Goal: Information Seeking & Learning: Learn about a topic

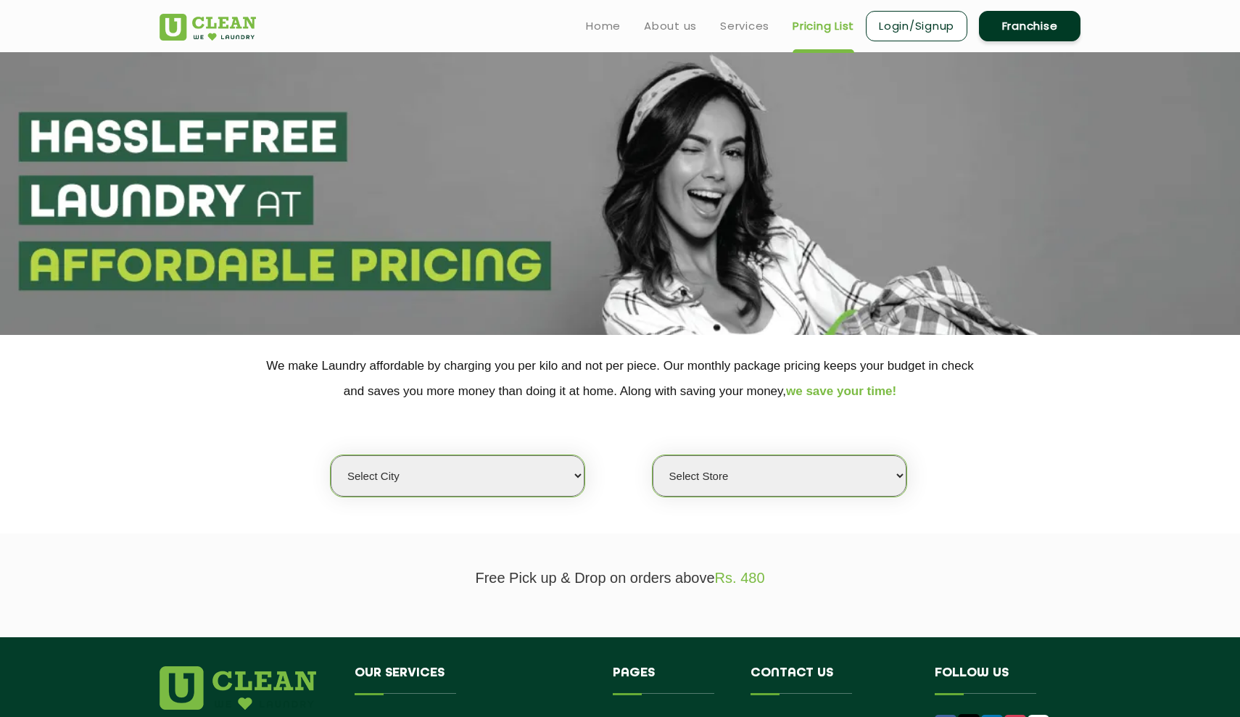
click at [545, 471] on select "Select city [GEOGRAPHIC_DATA] [GEOGRAPHIC_DATA] [GEOGRAPHIC_DATA] [GEOGRAPHIC_D…" at bounding box center [458, 475] width 254 height 41
select select "2"
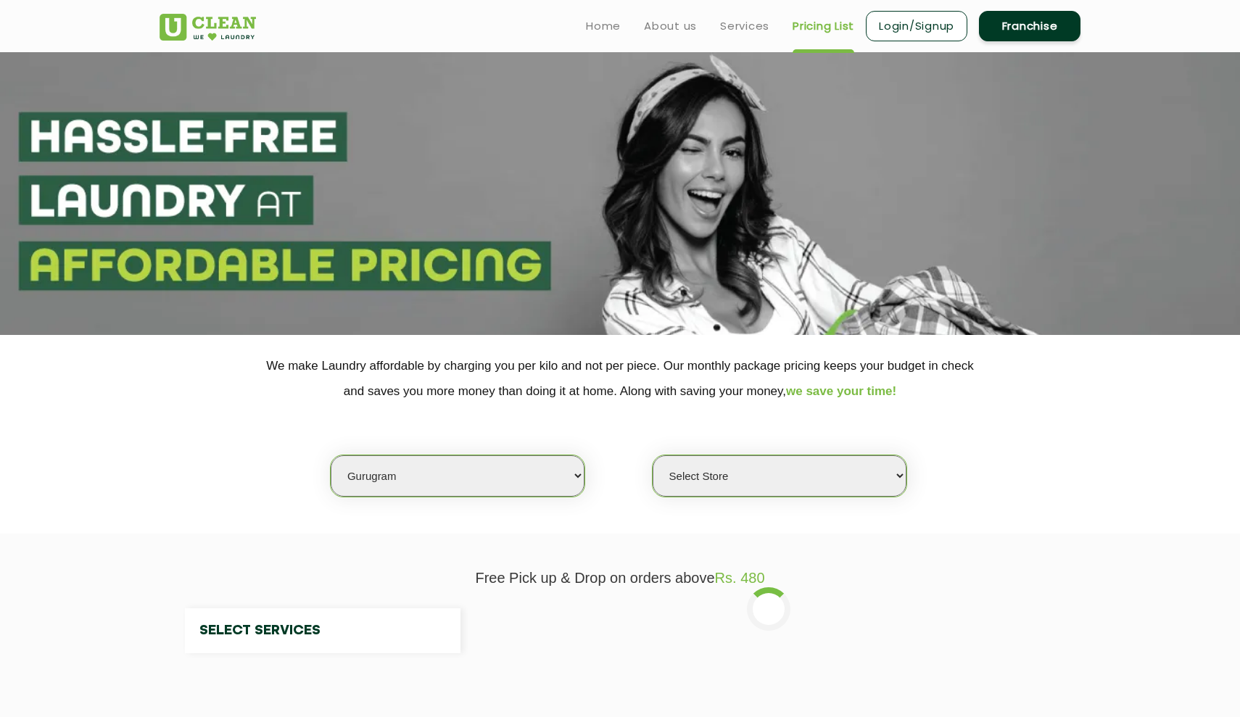
select select "0"
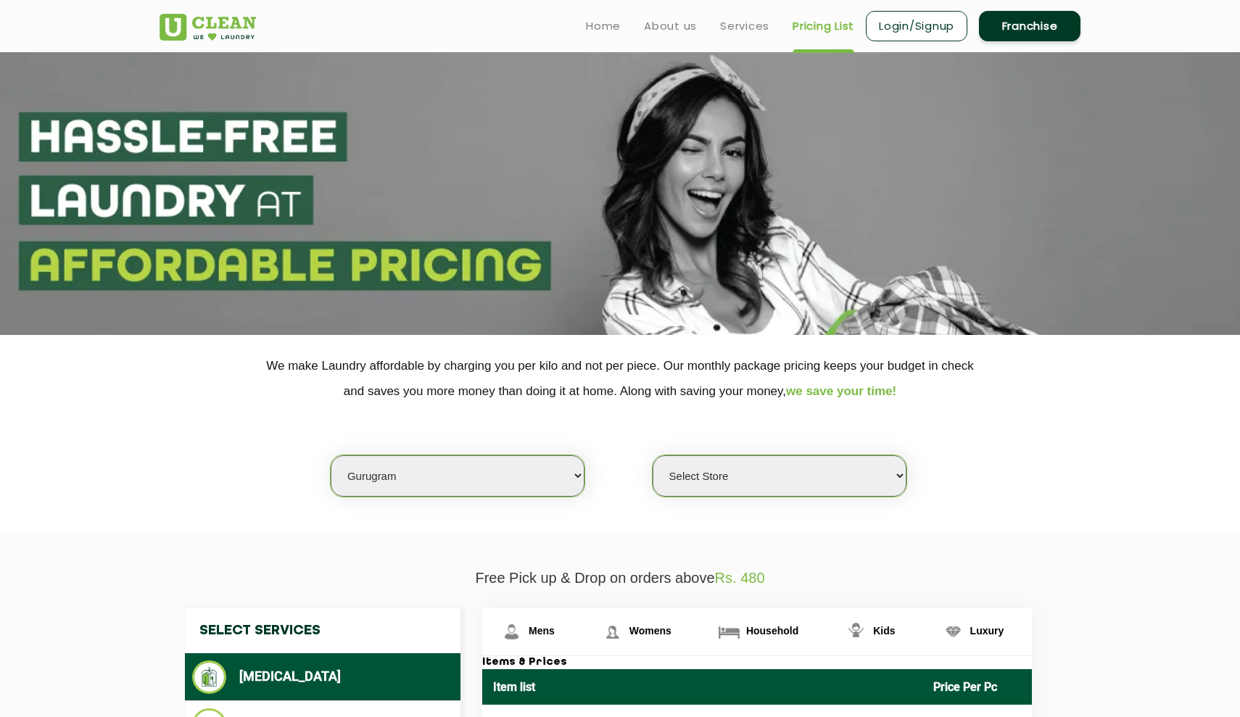
click at [707, 469] on select "Select Store [GEOGRAPHIC_DATA] Sector 66 [GEOGRAPHIC_DATA] Phase [GEOGRAPHIC_DA…" at bounding box center [780, 475] width 254 height 41
click at [722, 461] on select "Select Store [GEOGRAPHIC_DATA] Sector 66 [GEOGRAPHIC_DATA] Phase [GEOGRAPHIC_DA…" at bounding box center [780, 475] width 254 height 41
click at [759, 460] on select "Select Store [GEOGRAPHIC_DATA] Sector 66 [GEOGRAPHIC_DATA] Phase [GEOGRAPHIC_DA…" at bounding box center [780, 475] width 254 height 41
click at [743, 458] on select "Select Store [GEOGRAPHIC_DATA] Sector 66 [GEOGRAPHIC_DATA] Phase [GEOGRAPHIC_DA…" at bounding box center [780, 475] width 254 height 41
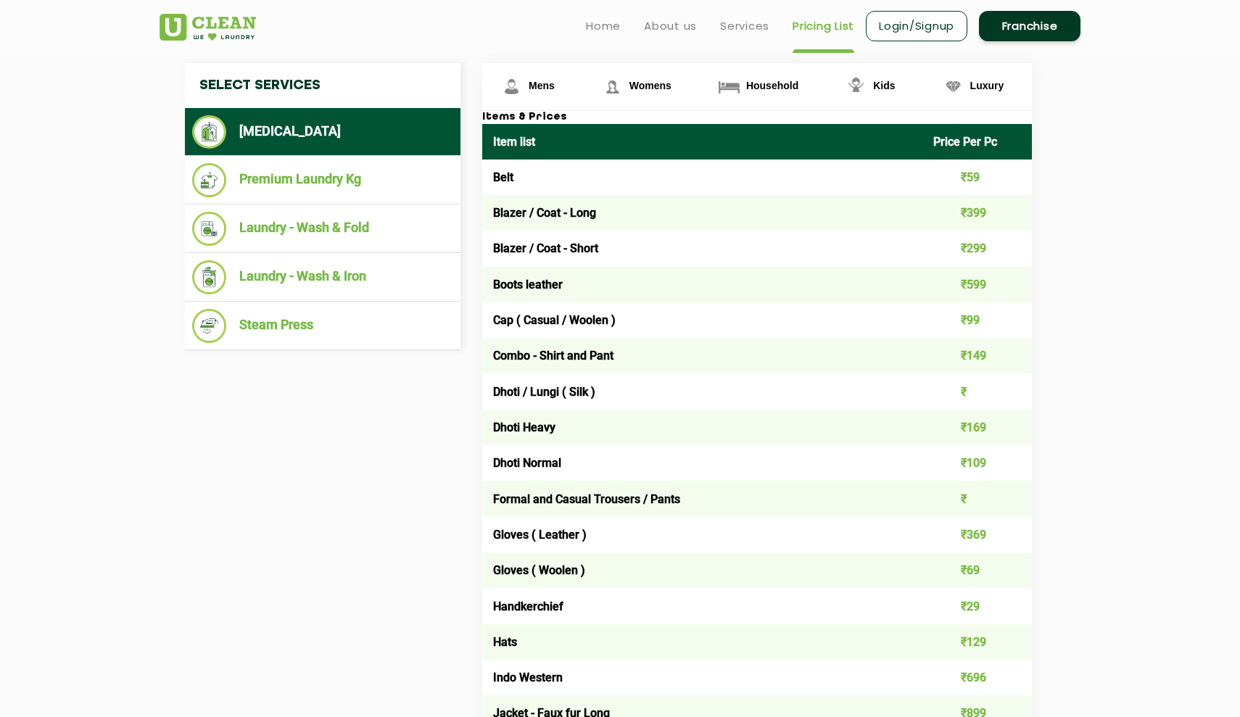
scroll to position [534, 0]
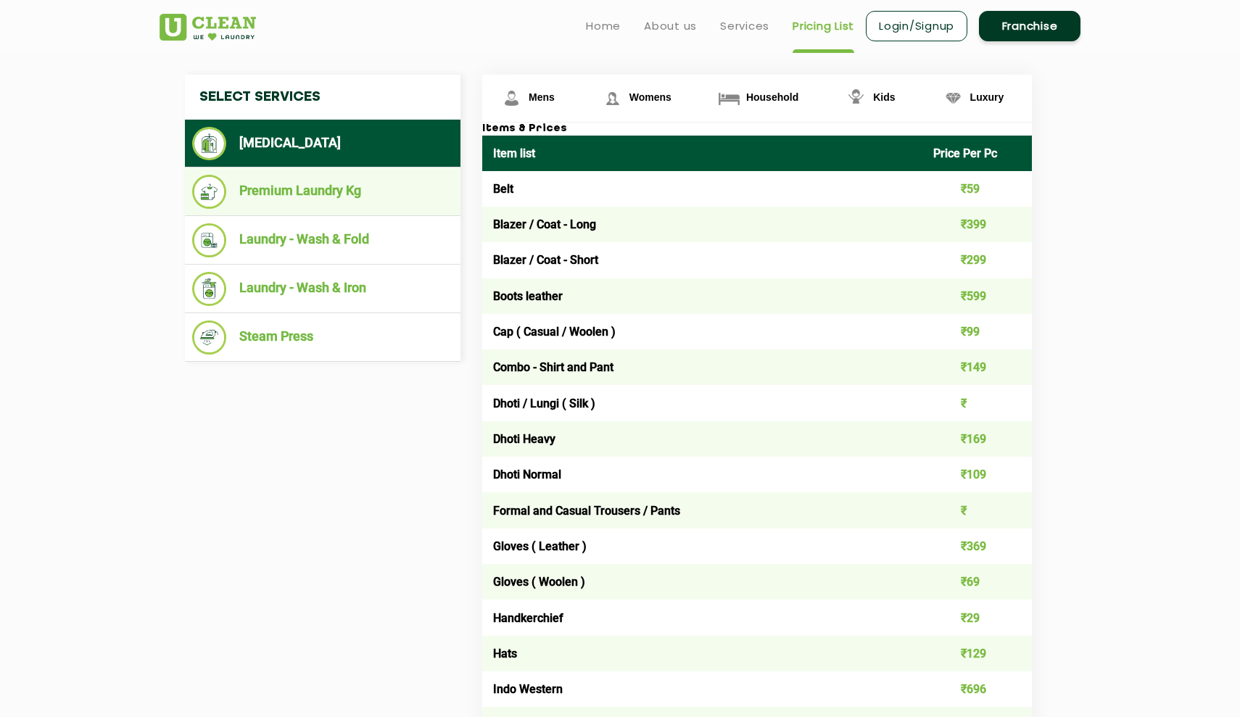
click at [344, 190] on li "Premium Laundry Kg" at bounding box center [322, 192] width 261 height 34
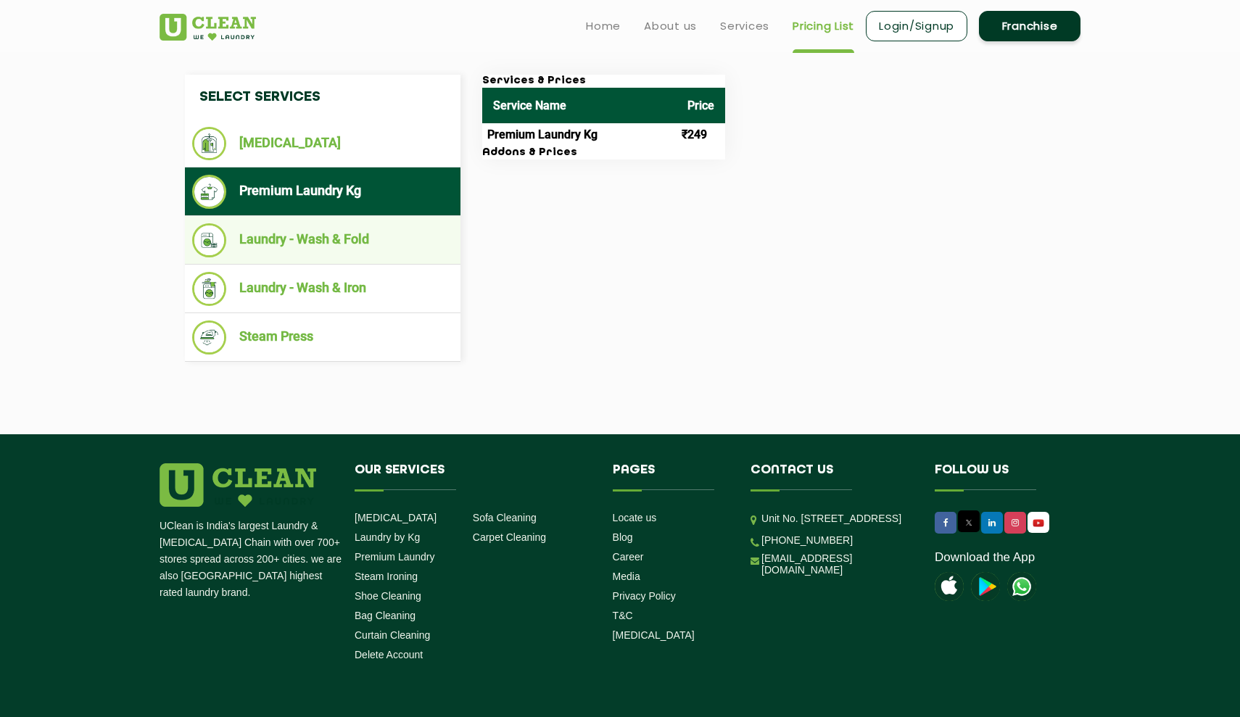
click at [389, 231] on li "Laundry - Wash & Fold" at bounding box center [322, 240] width 261 height 34
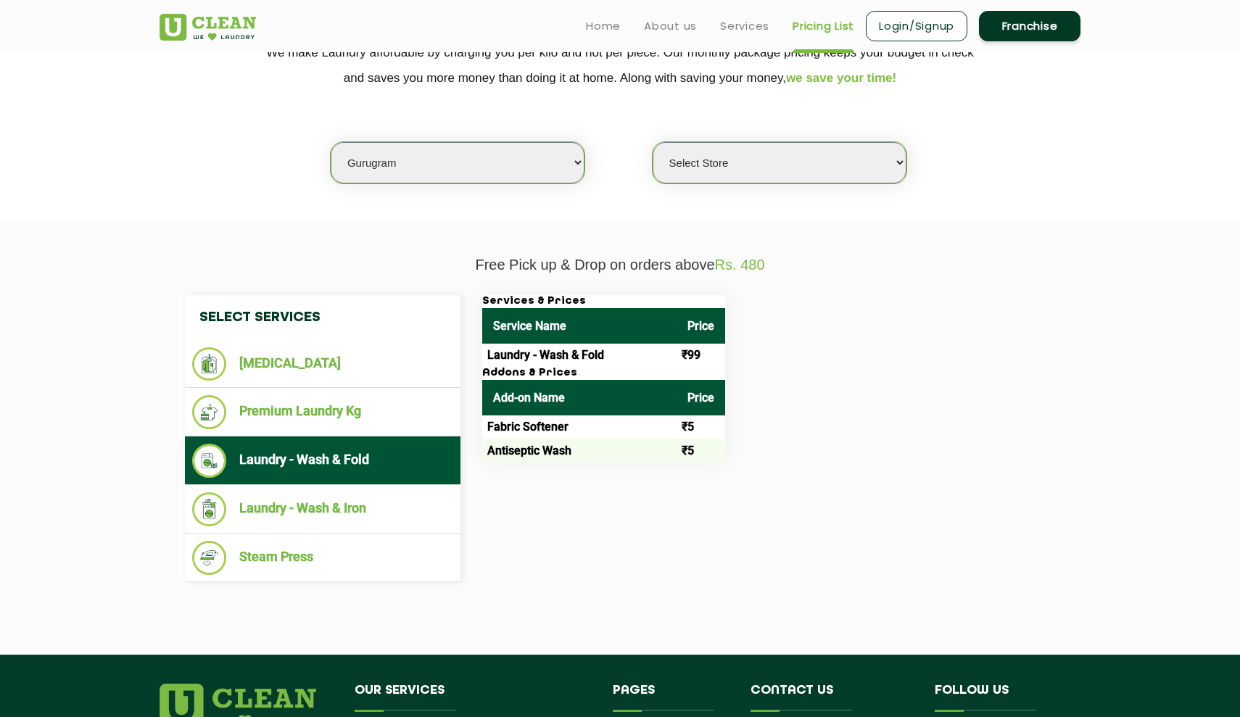
scroll to position [313, 0]
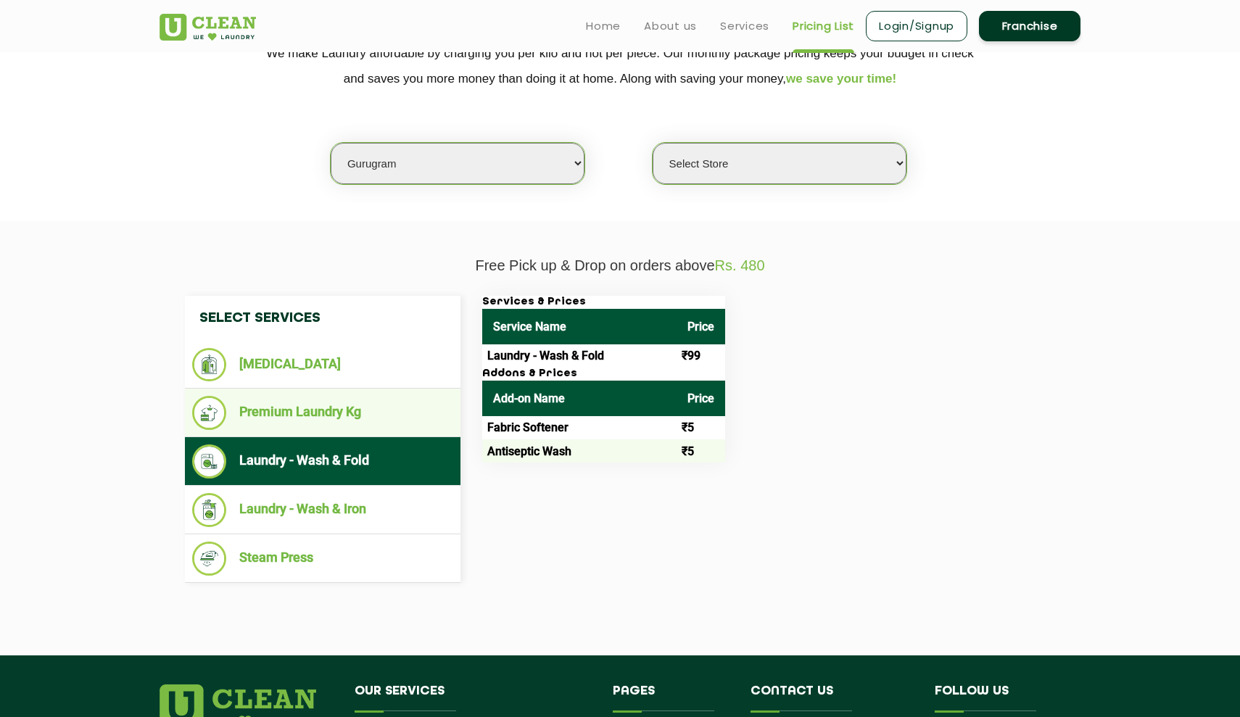
click at [378, 410] on li "Premium Laundry Kg" at bounding box center [322, 413] width 261 height 34
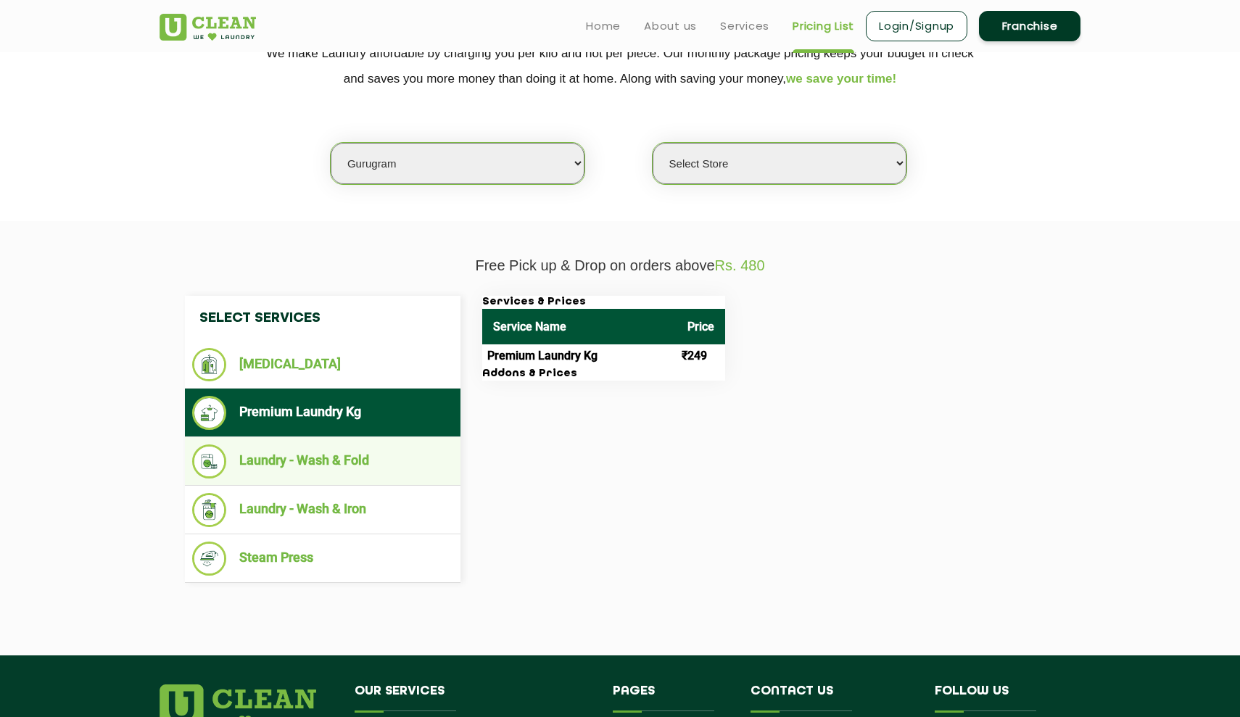
click at [407, 468] on li "Laundry - Wash & Fold" at bounding box center [322, 462] width 261 height 34
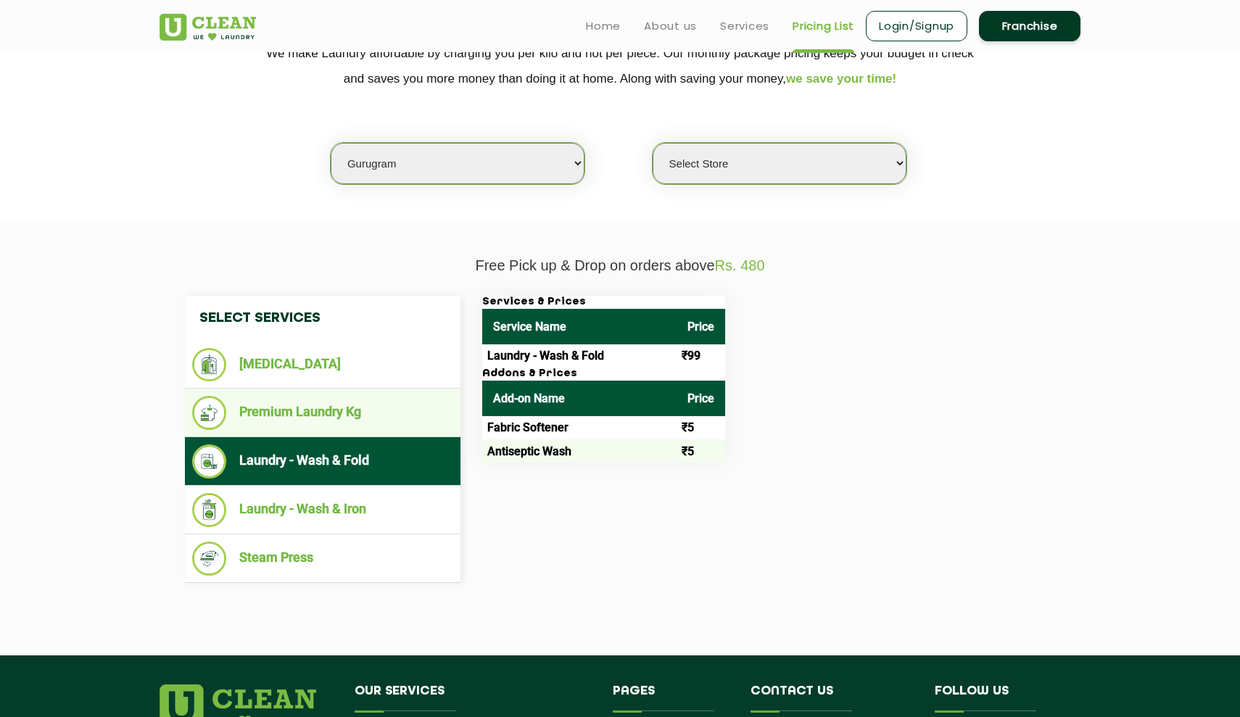
click at [396, 426] on ul "Premium Laundry Kg" at bounding box center [323, 413] width 276 height 49
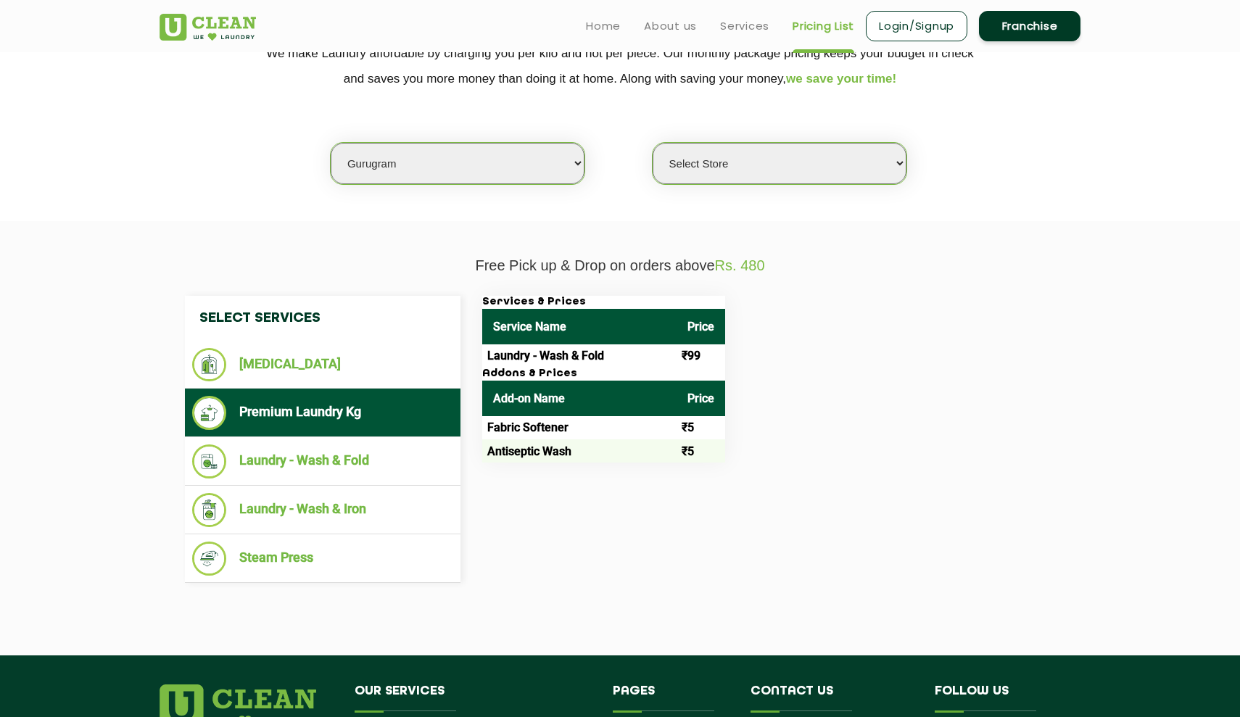
click at [396, 426] on ul "Premium Laundry Kg" at bounding box center [323, 413] width 276 height 49
click at [291, 466] on li "Laundry - Wash & Fold" at bounding box center [322, 462] width 261 height 34
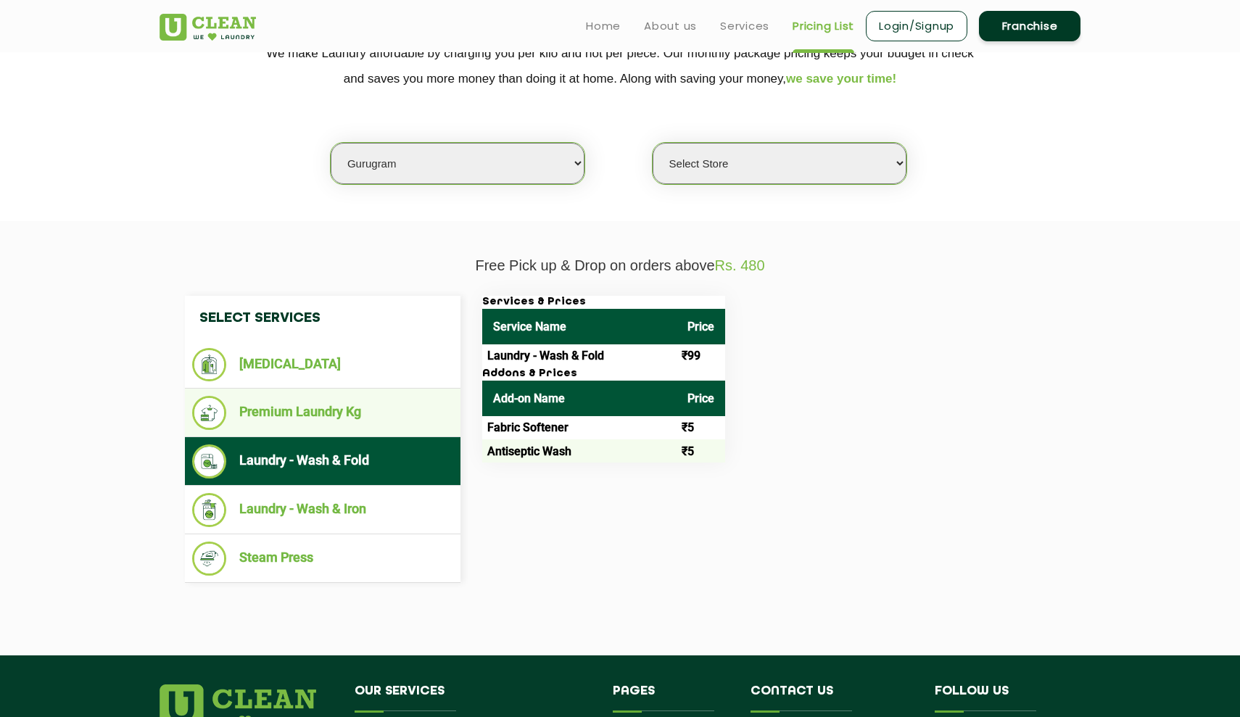
click at [319, 412] on li "Premium Laundry Kg" at bounding box center [322, 413] width 261 height 34
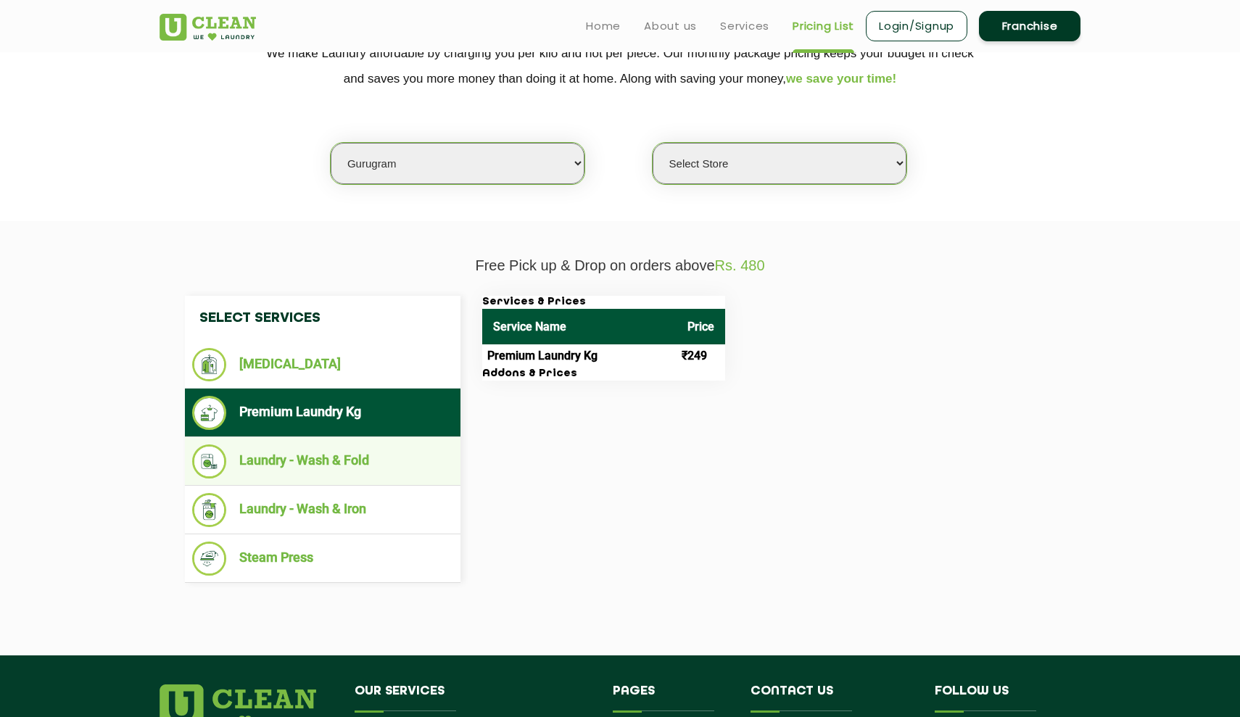
click at [286, 445] on li "Laundry - Wash & Fold" at bounding box center [322, 462] width 261 height 34
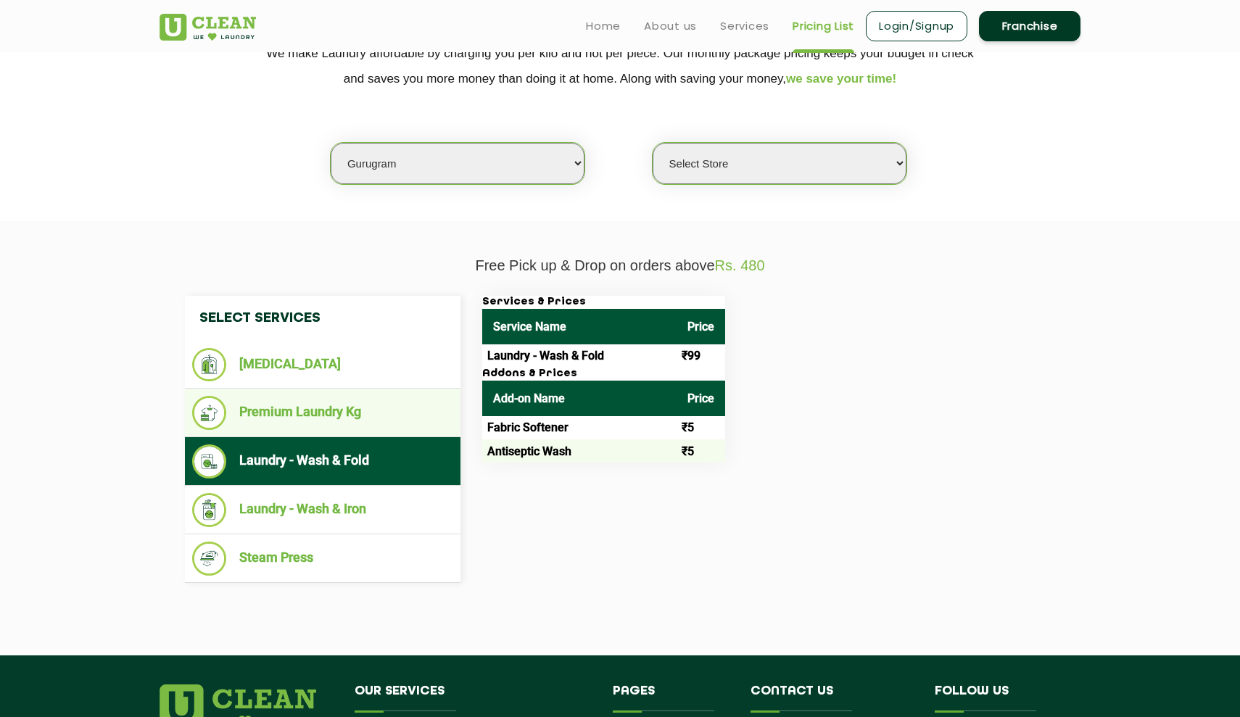
click at [288, 413] on li "Premium Laundry Kg" at bounding box center [322, 413] width 261 height 34
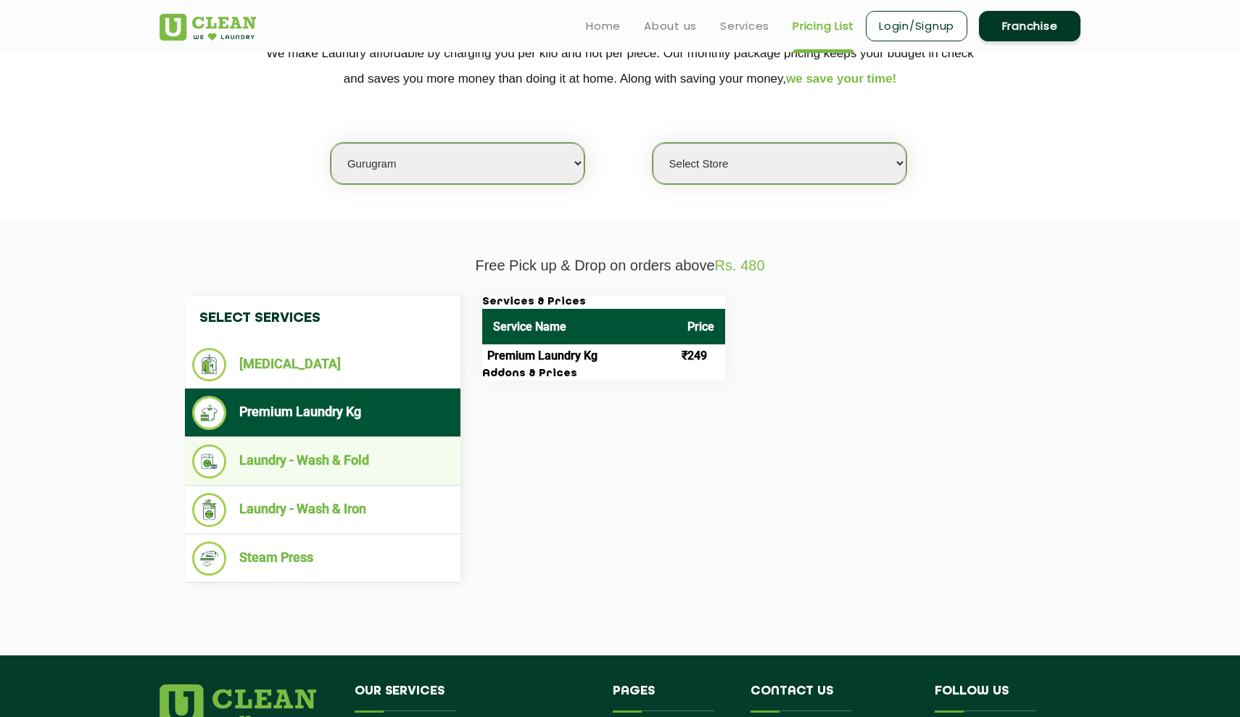
click at [283, 437] on ul "Laundry - Wash & Fold" at bounding box center [323, 461] width 276 height 49
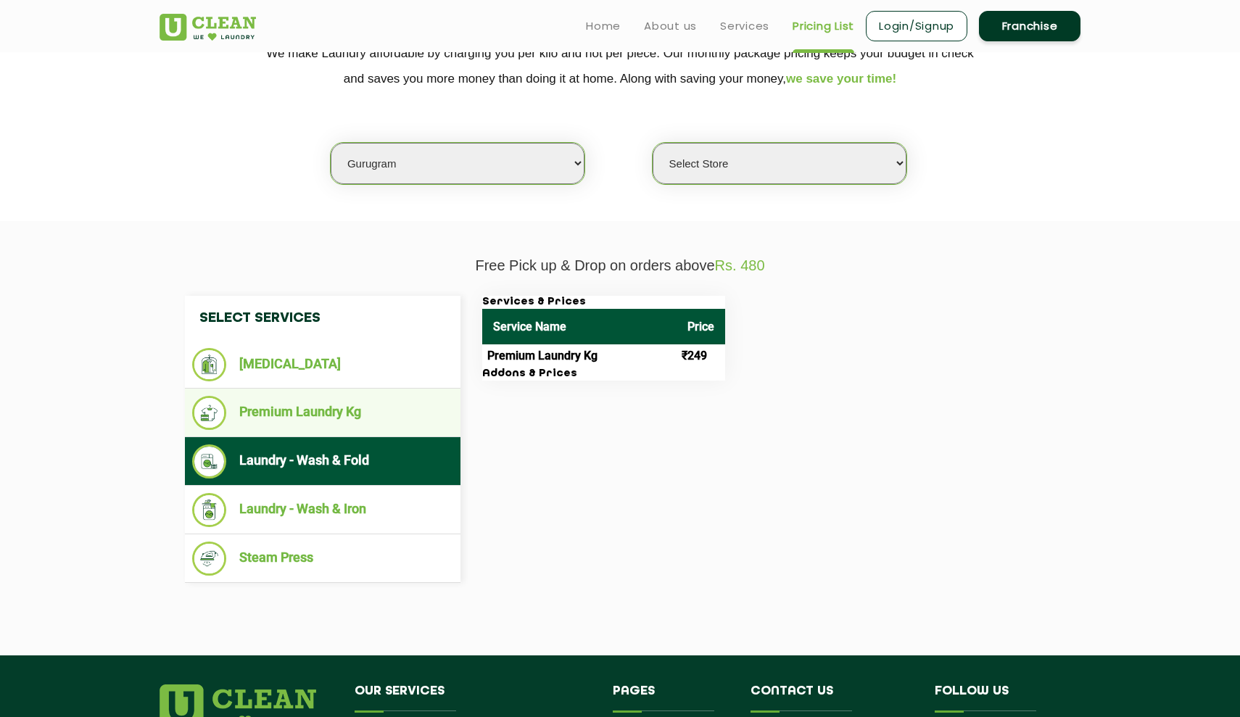
click at [310, 411] on li "Premium Laundry Kg" at bounding box center [322, 413] width 261 height 34
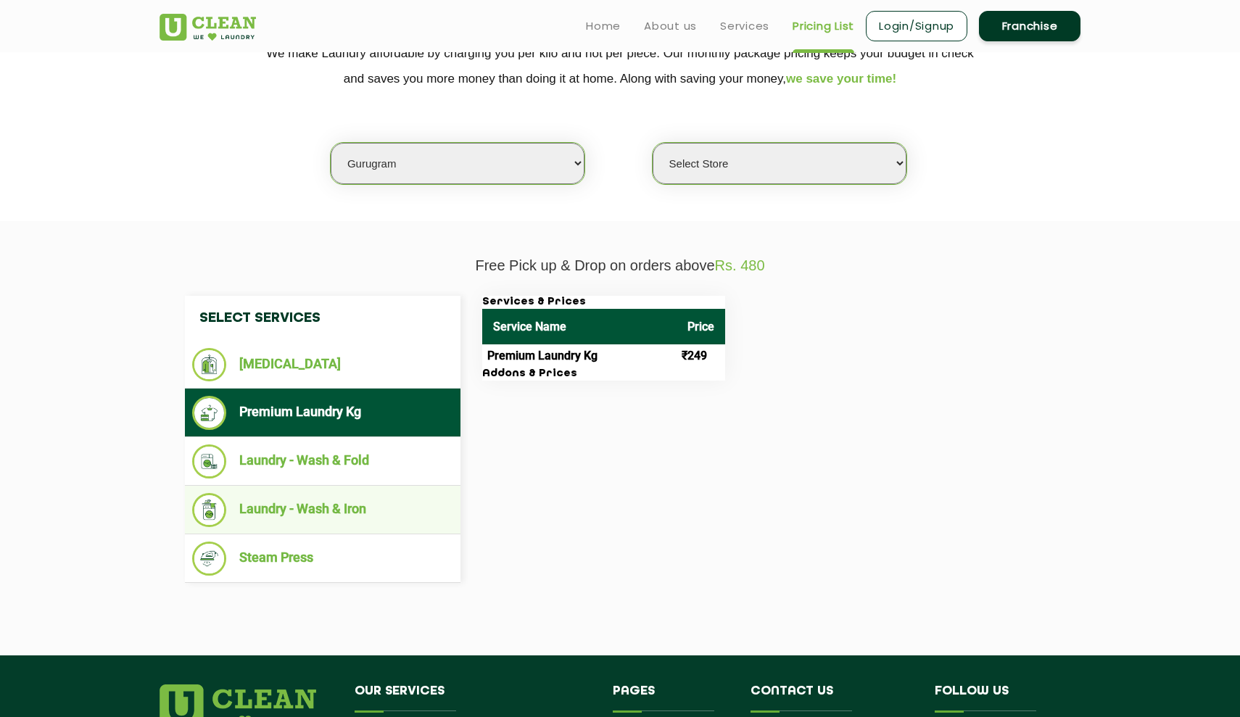
click at [344, 503] on li "Laundry - Wash & Iron" at bounding box center [322, 510] width 261 height 34
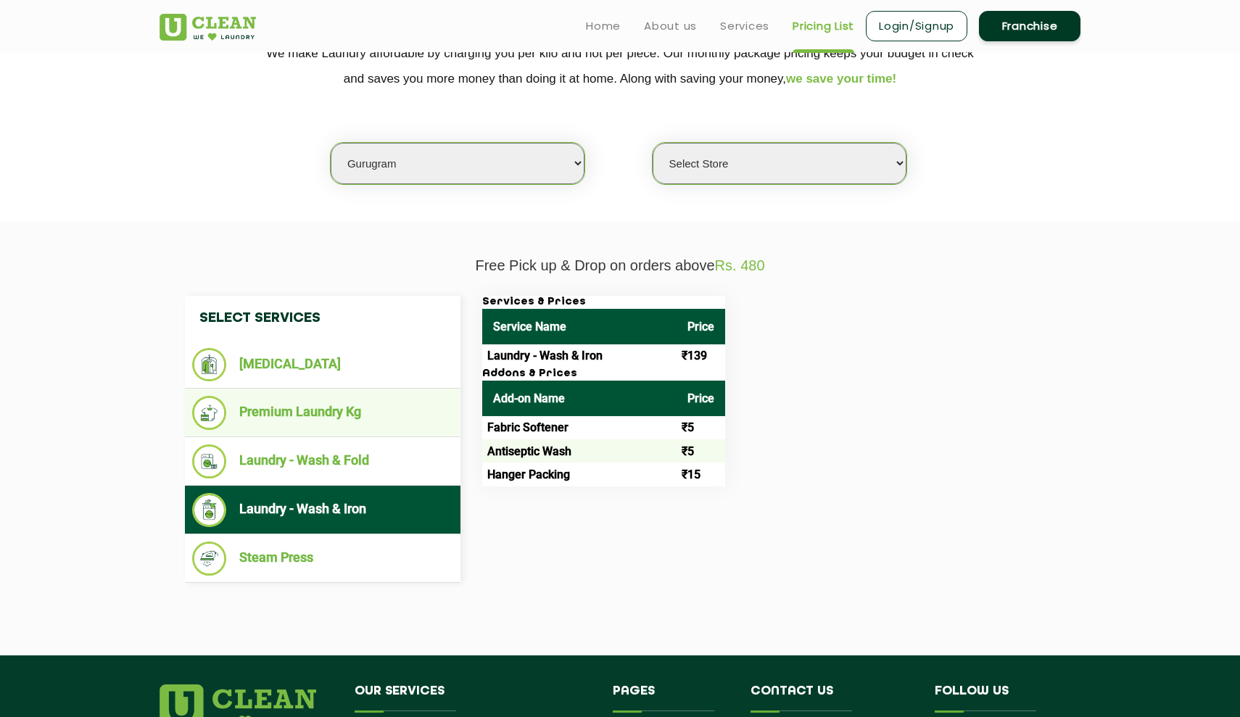
click at [332, 415] on li "Premium Laundry Kg" at bounding box center [322, 413] width 261 height 34
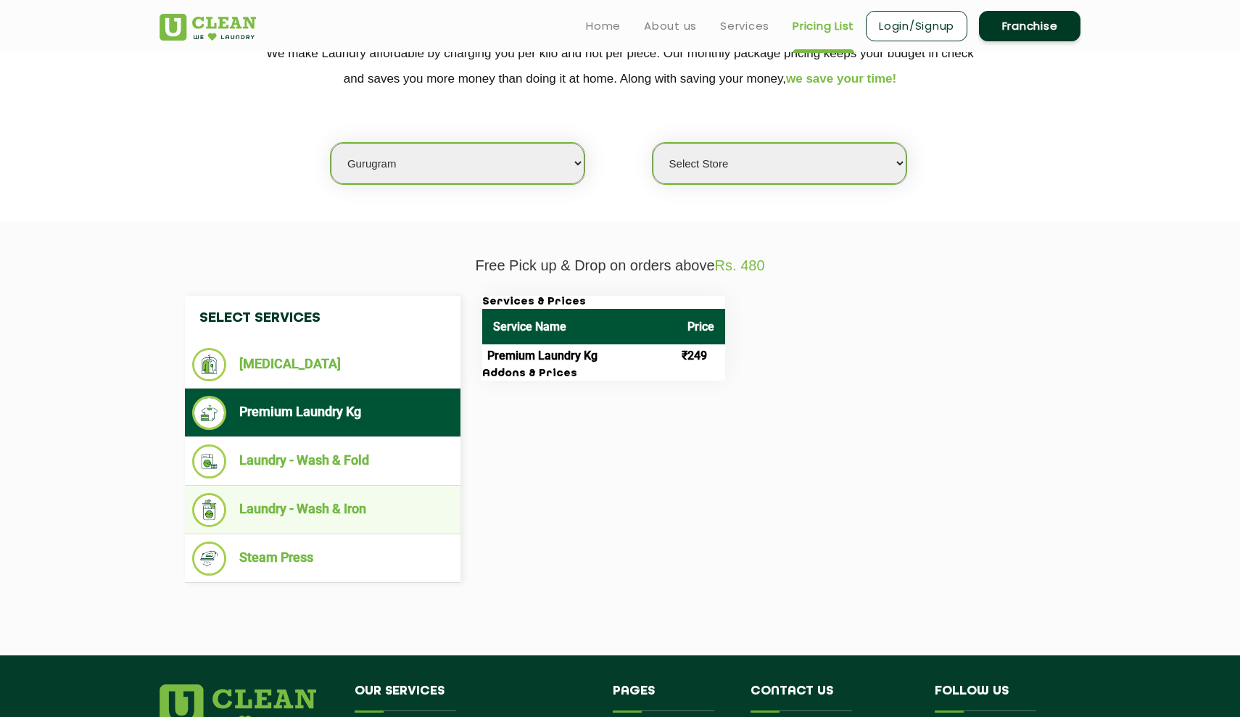
click at [288, 499] on li "Laundry - Wash & Iron" at bounding box center [322, 510] width 261 height 34
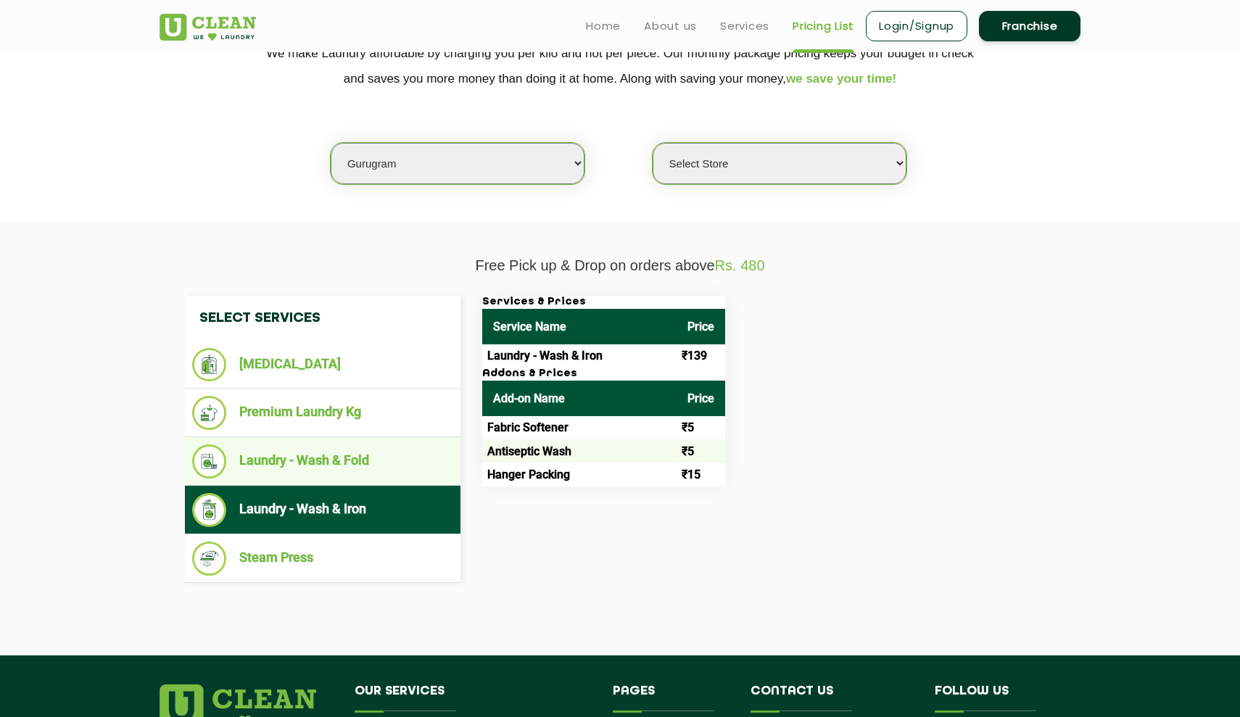
click at [334, 445] on li "Laundry - Wash & Fold" at bounding box center [322, 462] width 261 height 34
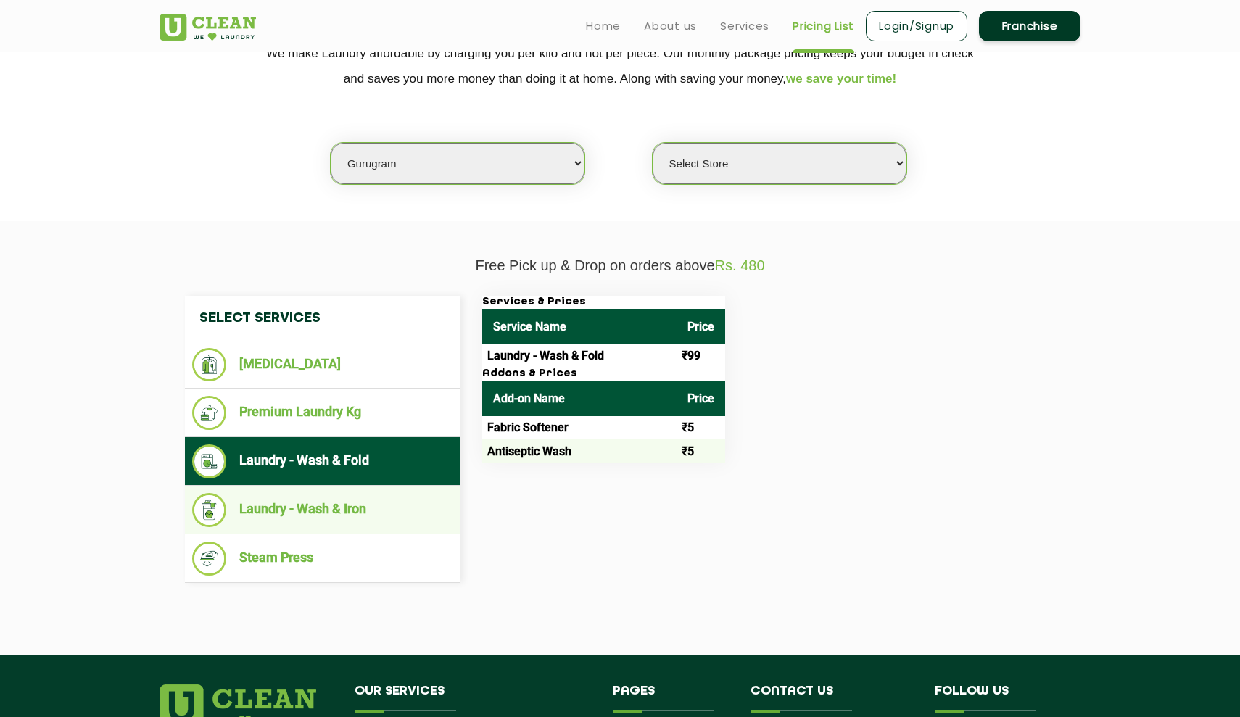
click at [316, 499] on li "Laundry - Wash & Iron" at bounding box center [322, 510] width 261 height 34
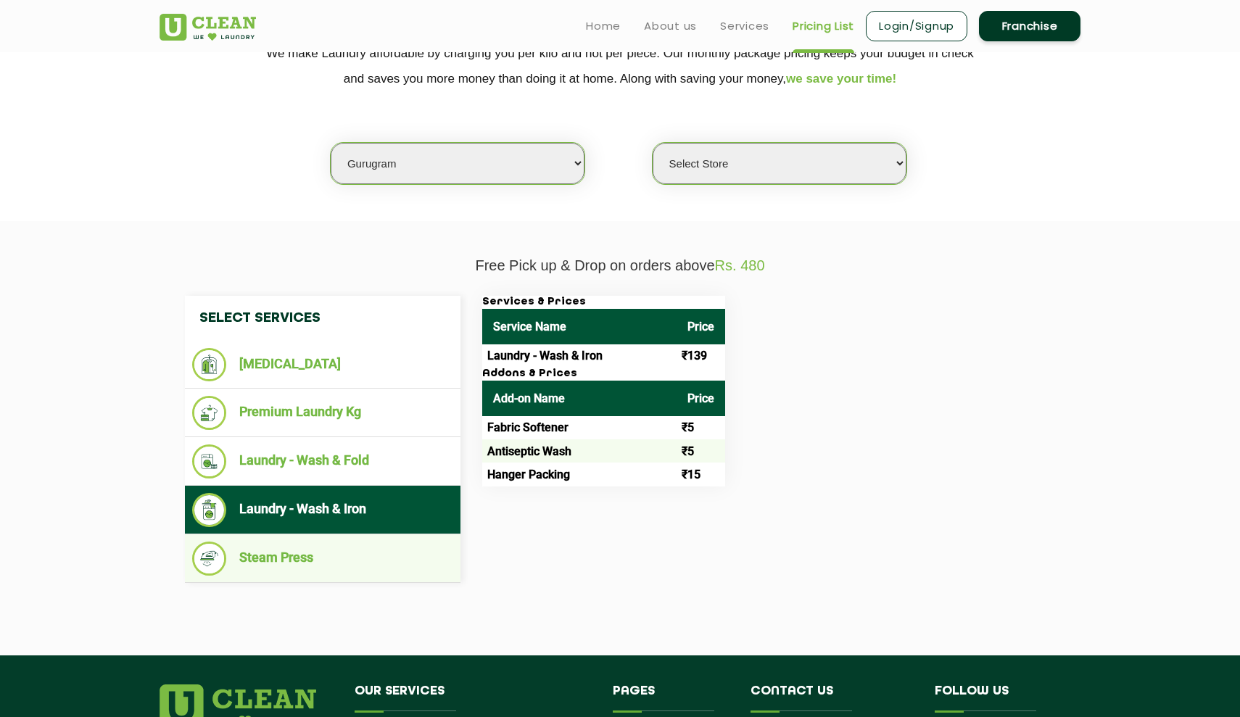
click at [278, 557] on li "Steam Press" at bounding box center [322, 559] width 261 height 34
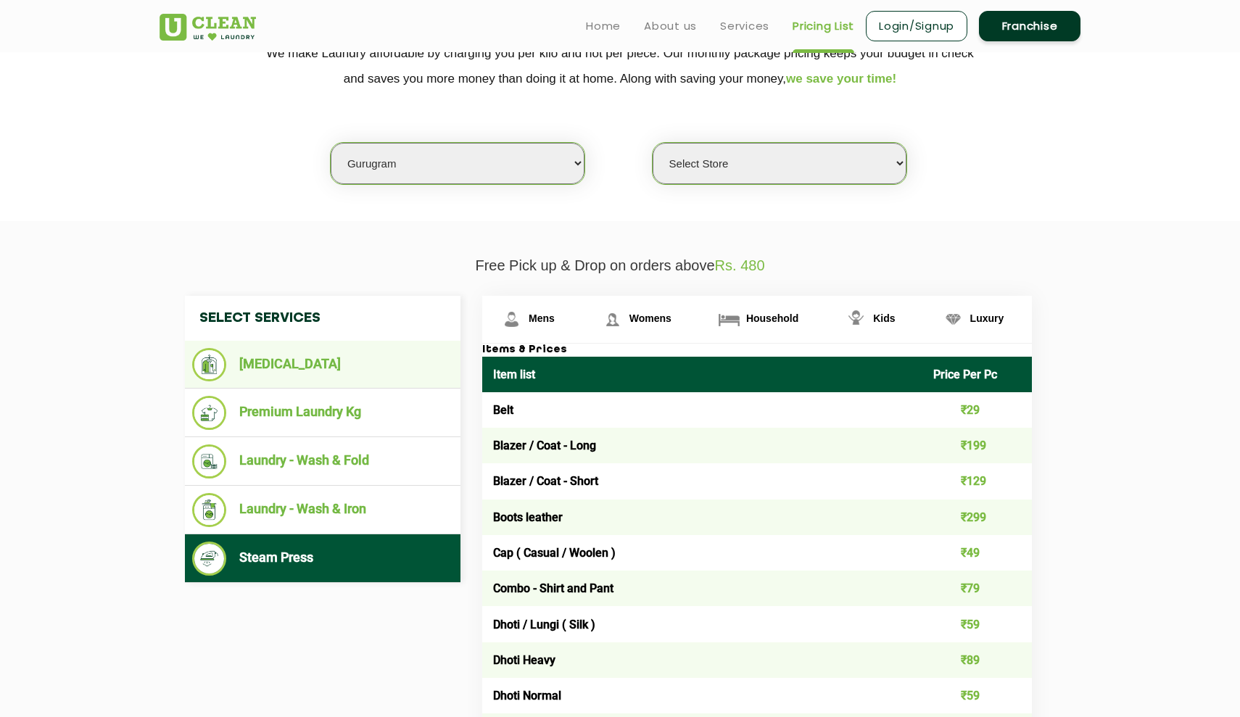
click at [367, 360] on li "[MEDICAL_DATA]" at bounding box center [322, 364] width 261 height 33
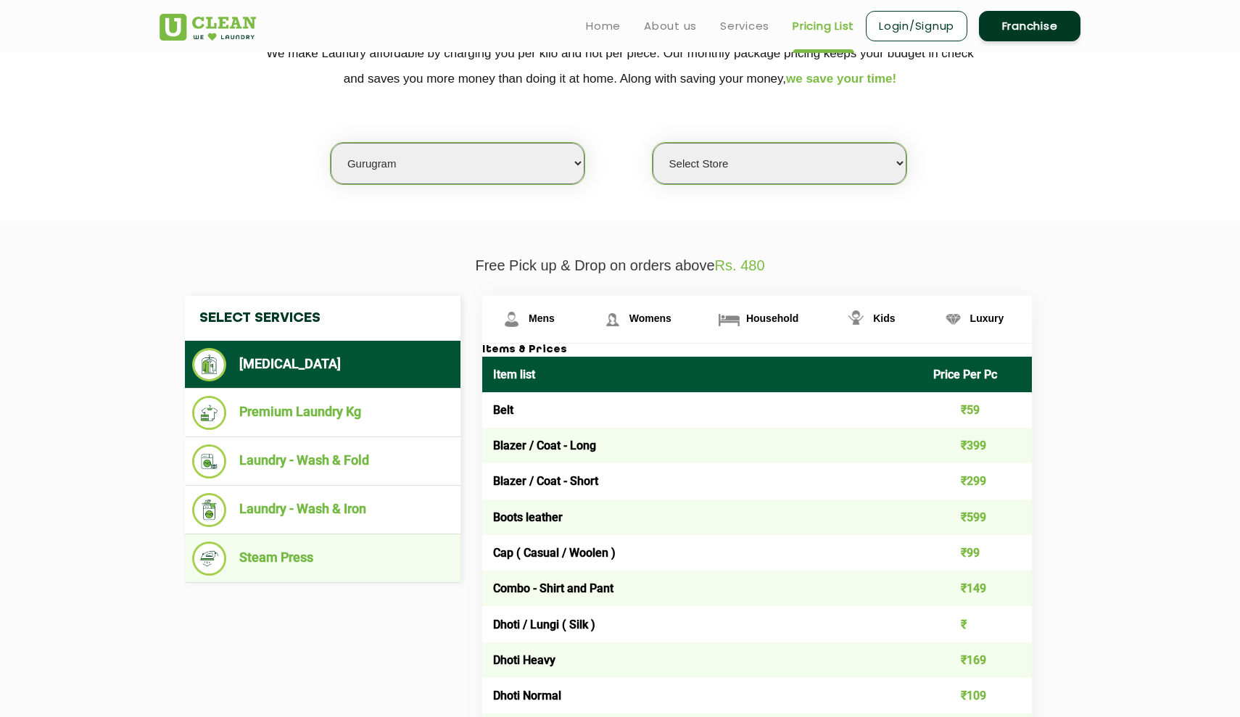
click at [332, 551] on li "Steam Press" at bounding box center [322, 559] width 261 height 34
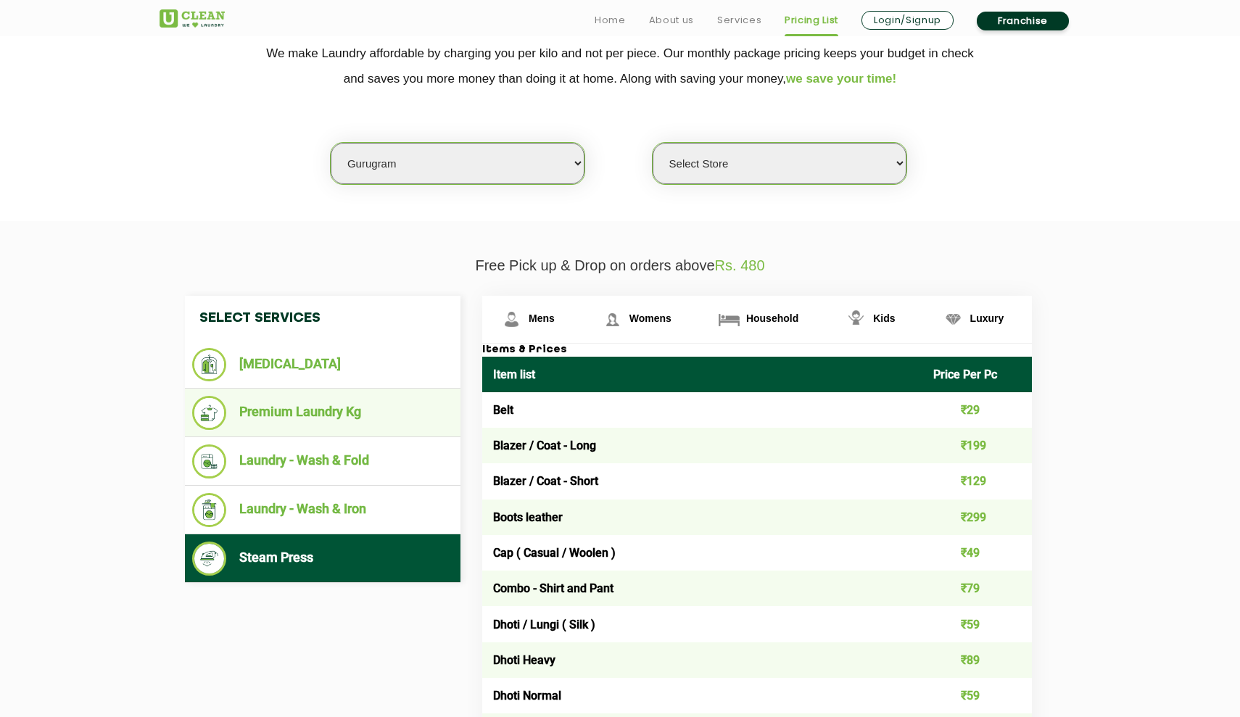
click at [364, 421] on li "Premium Laundry Kg" at bounding box center [322, 413] width 261 height 34
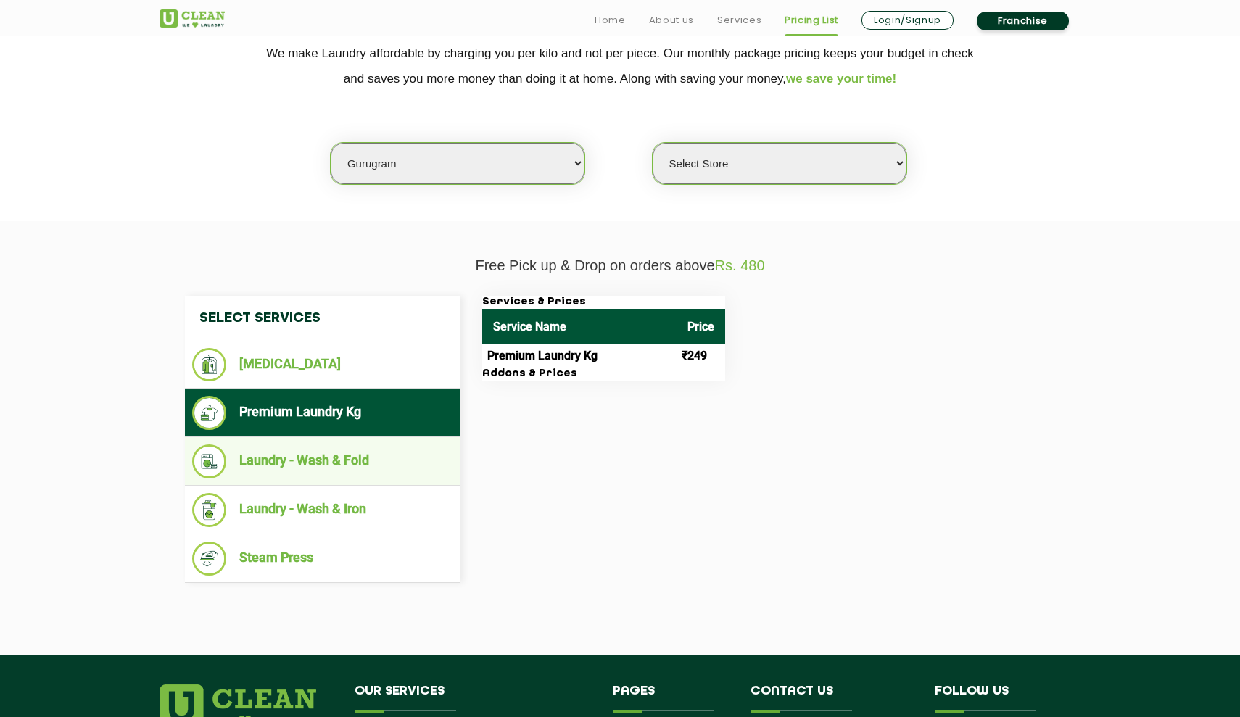
click at [360, 473] on ul "Laundry - Wash & Fold" at bounding box center [323, 461] width 276 height 49
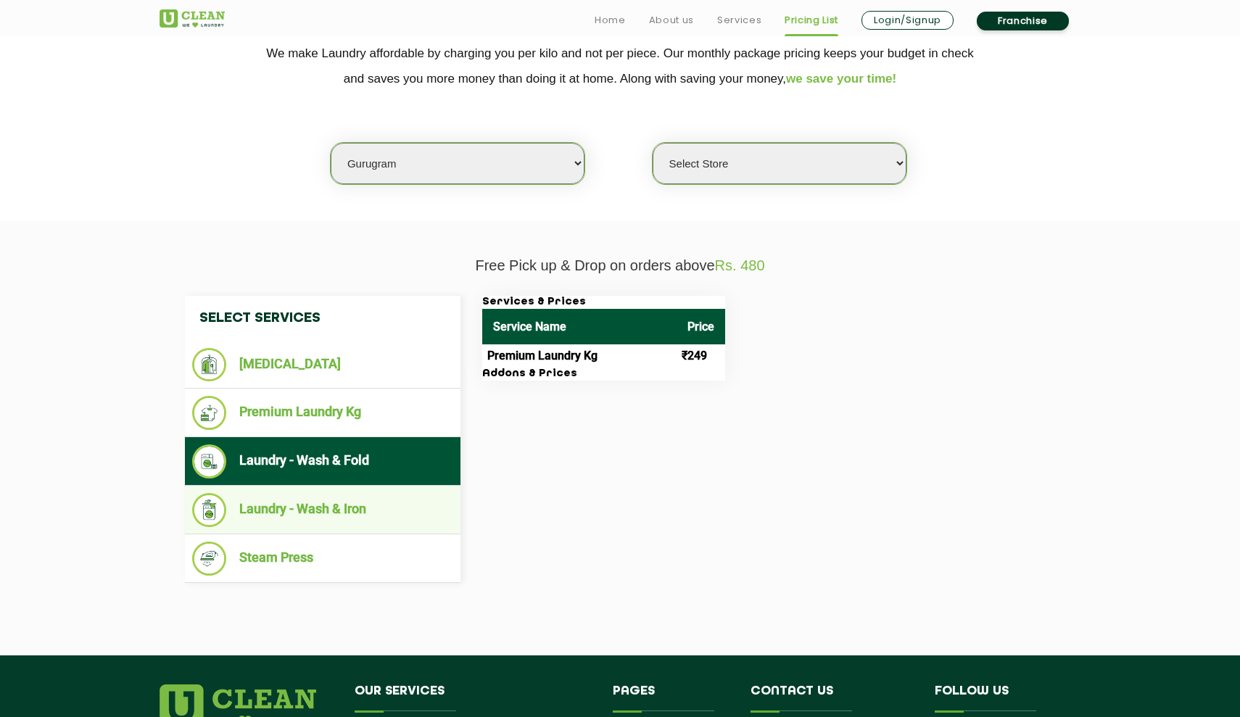
click at [304, 495] on li "Laundry - Wash & Iron" at bounding box center [322, 510] width 261 height 34
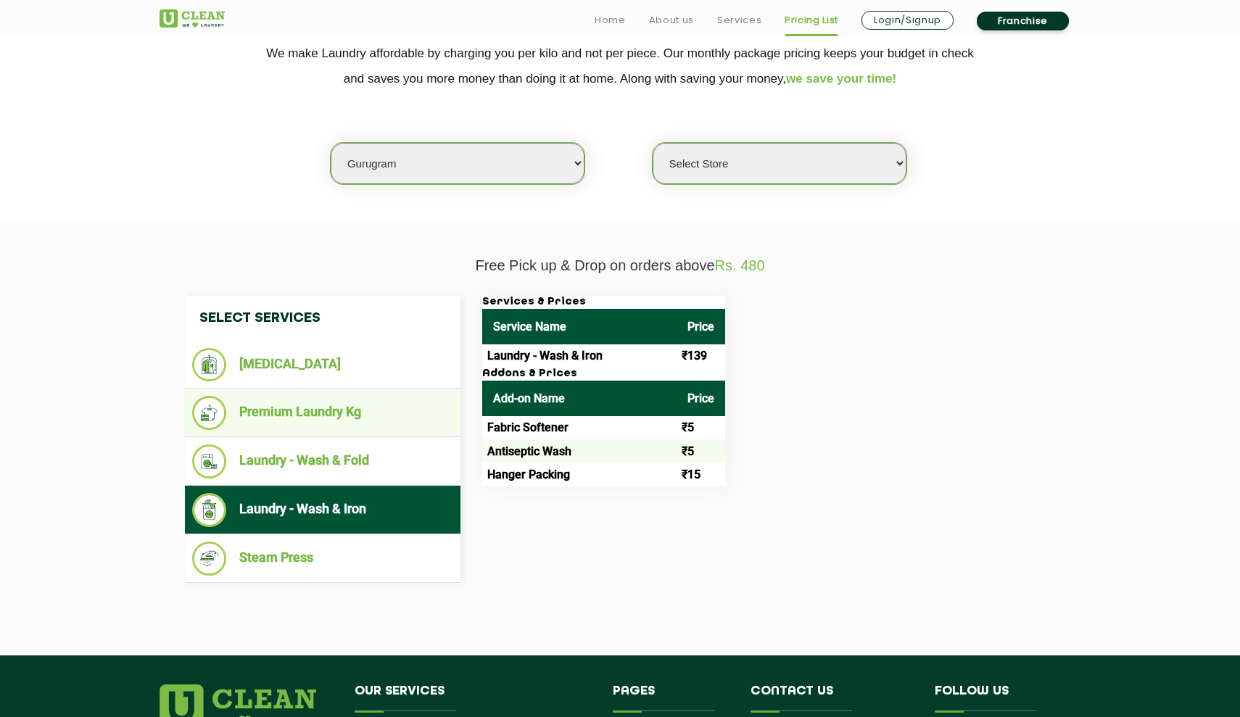
click at [380, 429] on ul "Premium Laundry Kg" at bounding box center [323, 413] width 276 height 49
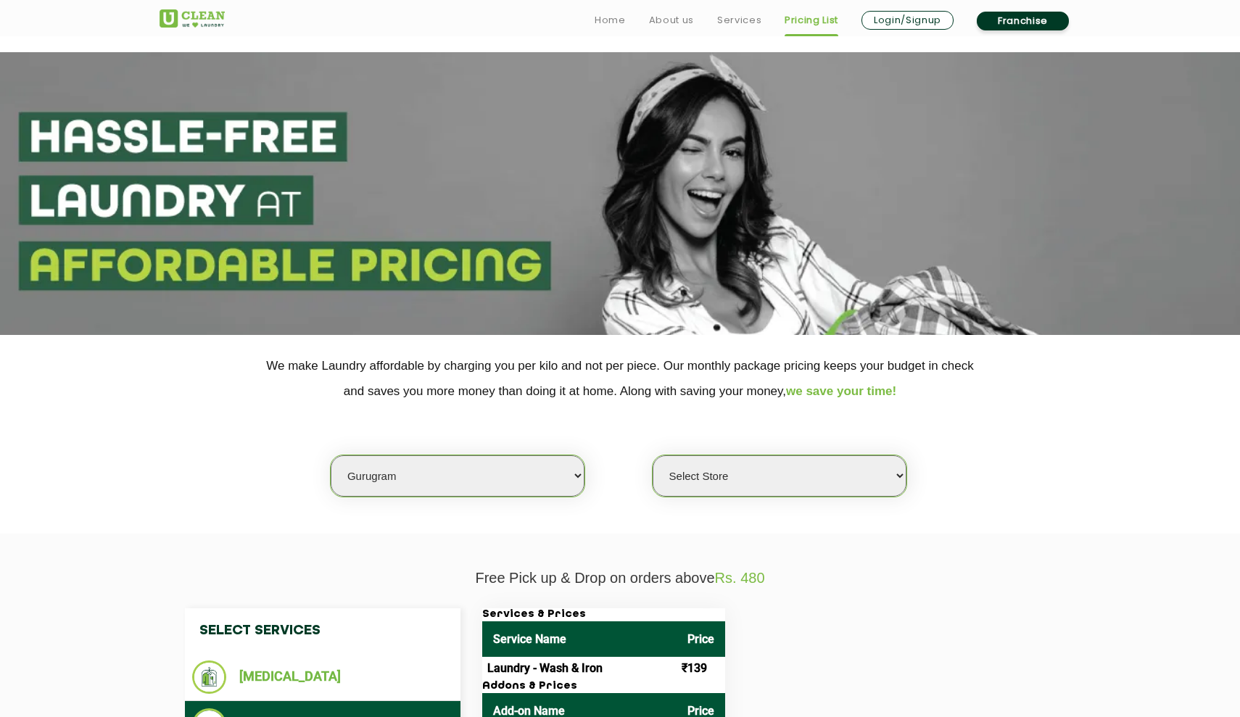
scroll to position [0, 0]
click at [717, 23] on link "Services" at bounding box center [739, 20] width 44 height 17
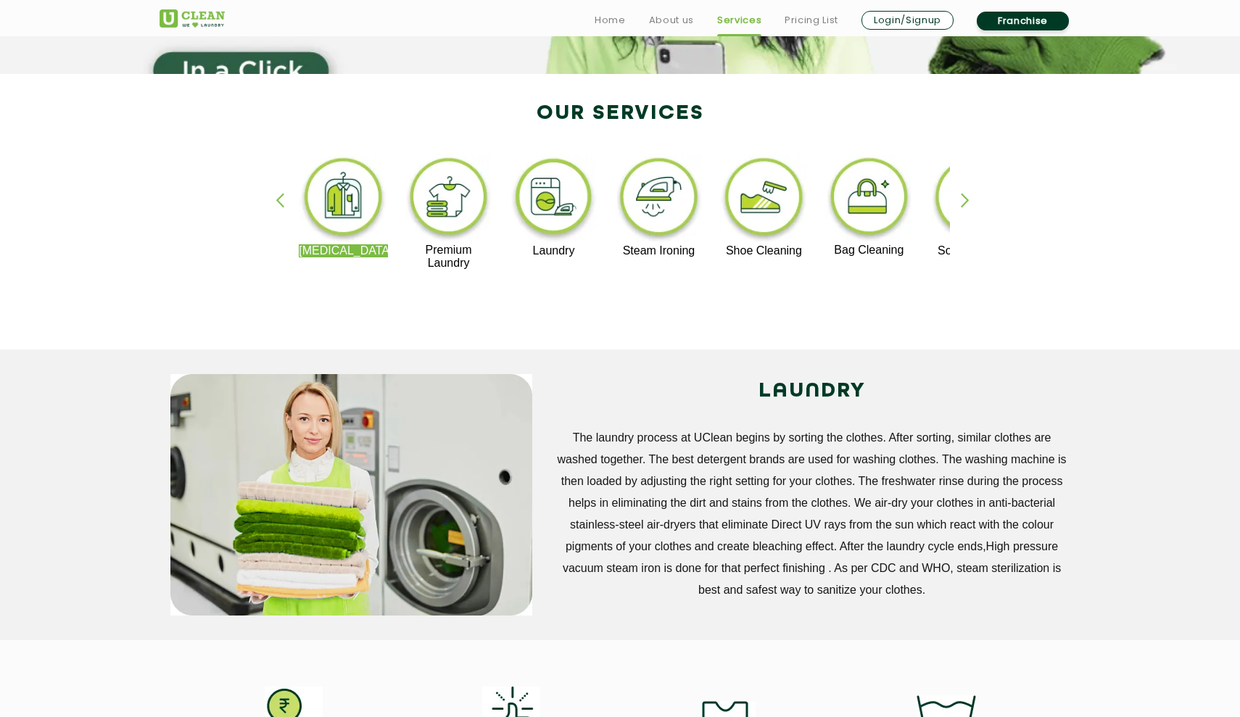
scroll to position [266, 0]
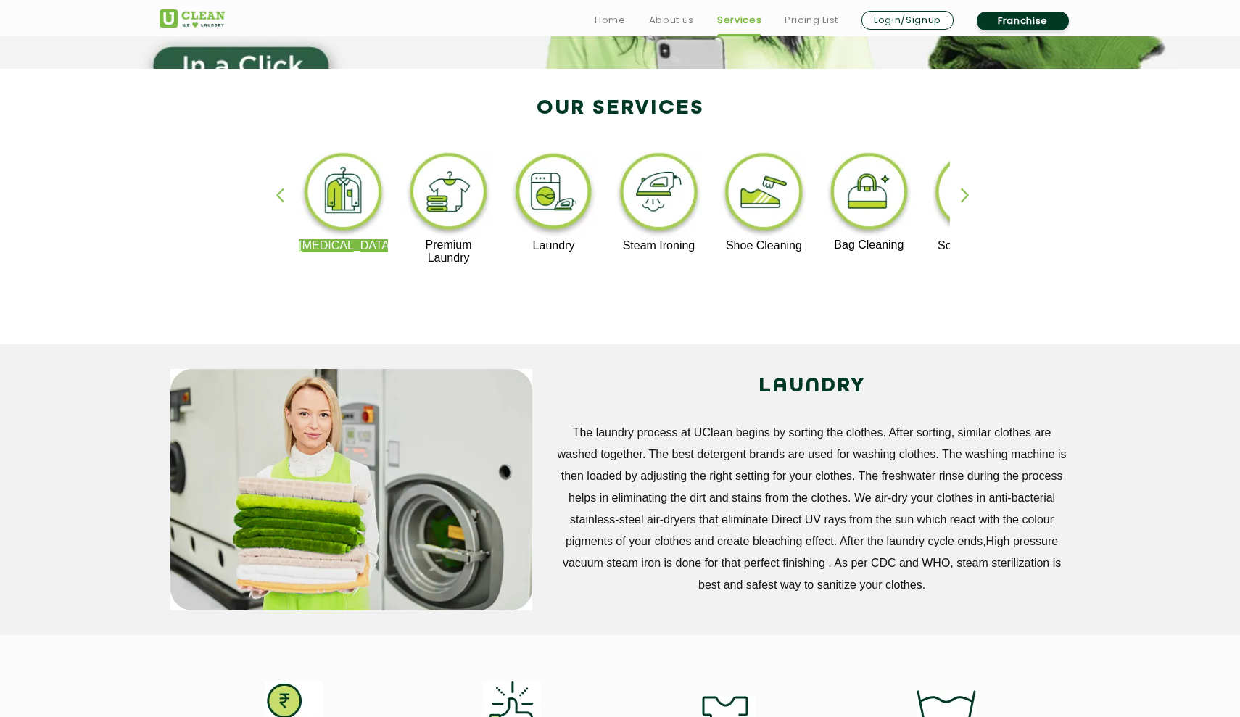
click at [671, 450] on p "The laundry process at UClean begins by sorting the clothes. After sorting, sim…" at bounding box center [812, 509] width 516 height 174
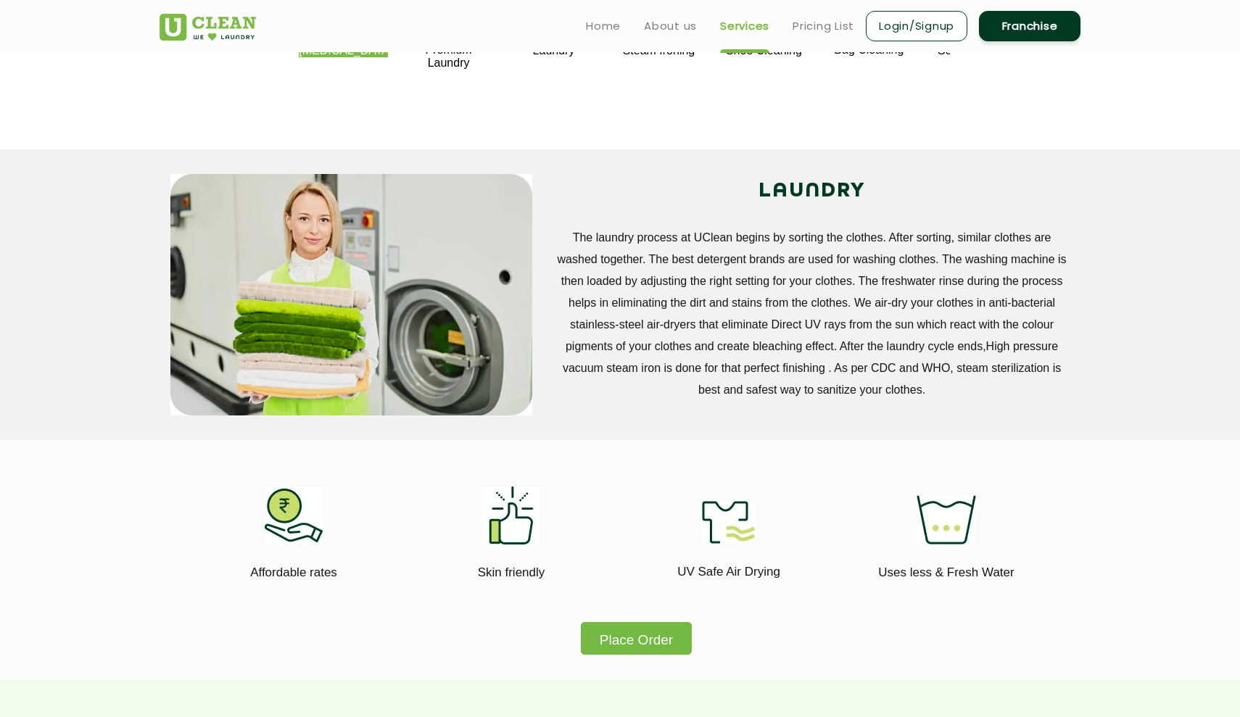
scroll to position [461, 0]
click at [465, 69] on p "Premium Laundry" at bounding box center [448, 57] width 89 height 26
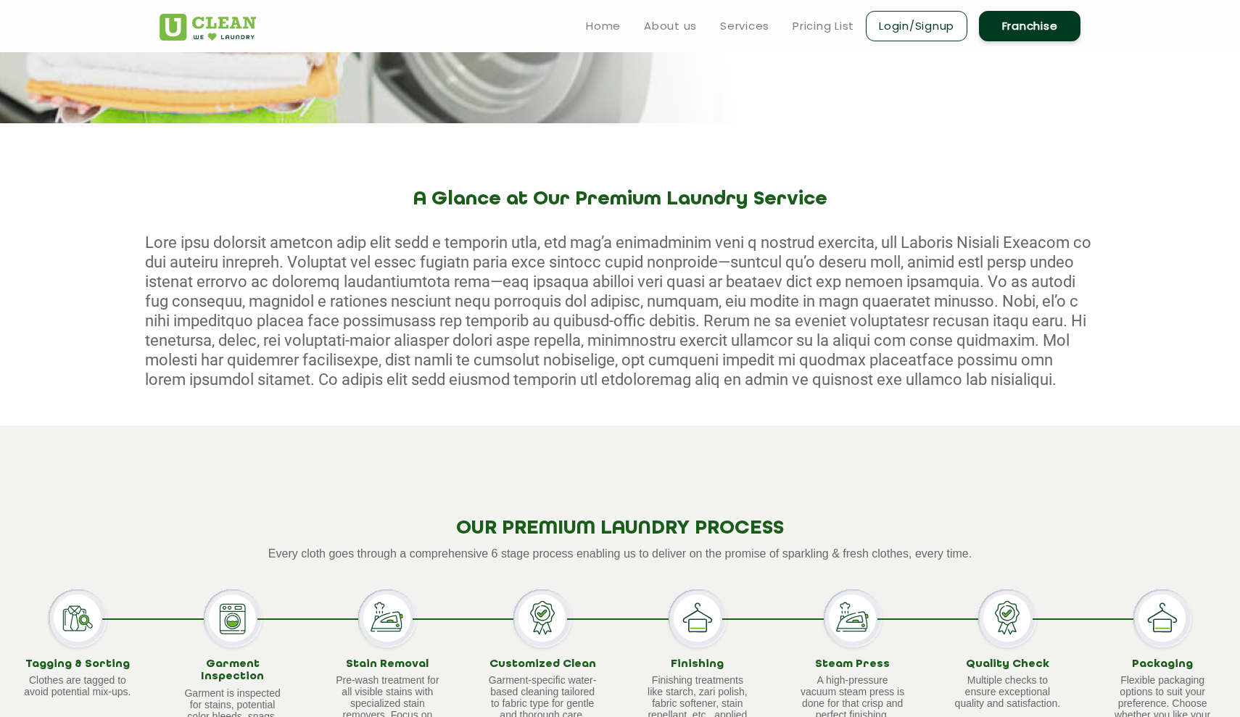
scroll to position [57, 0]
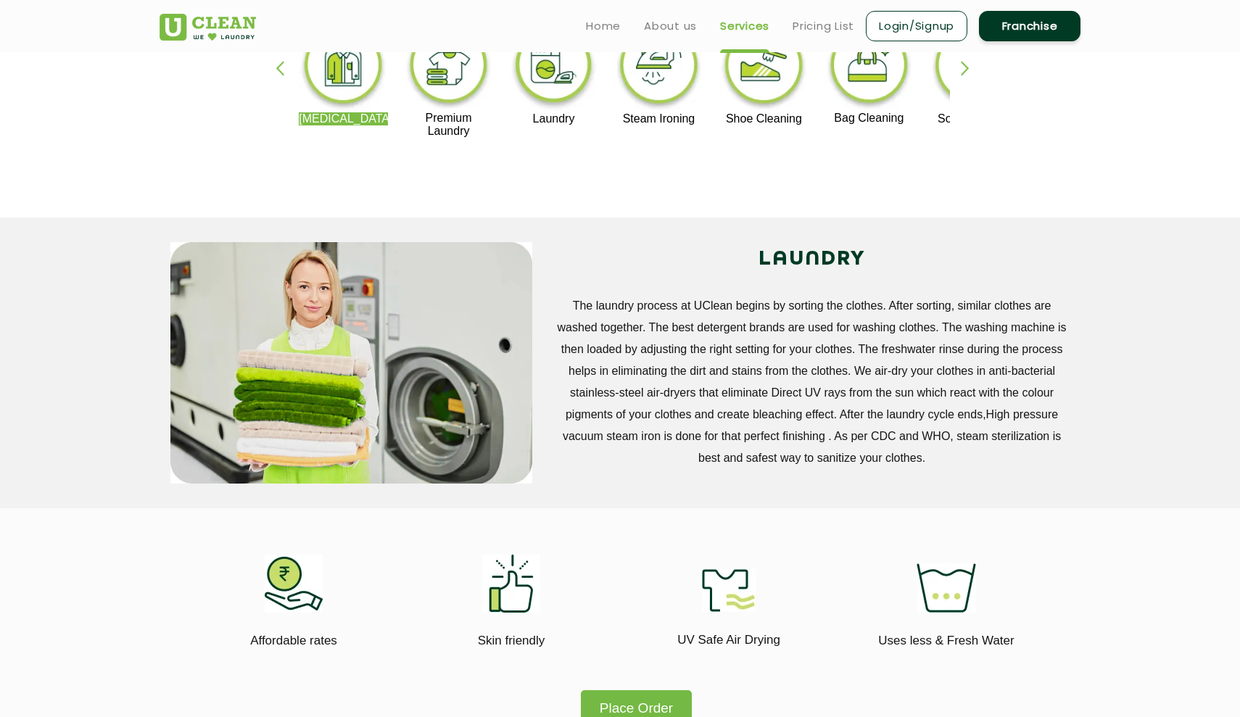
scroll to position [369, 0]
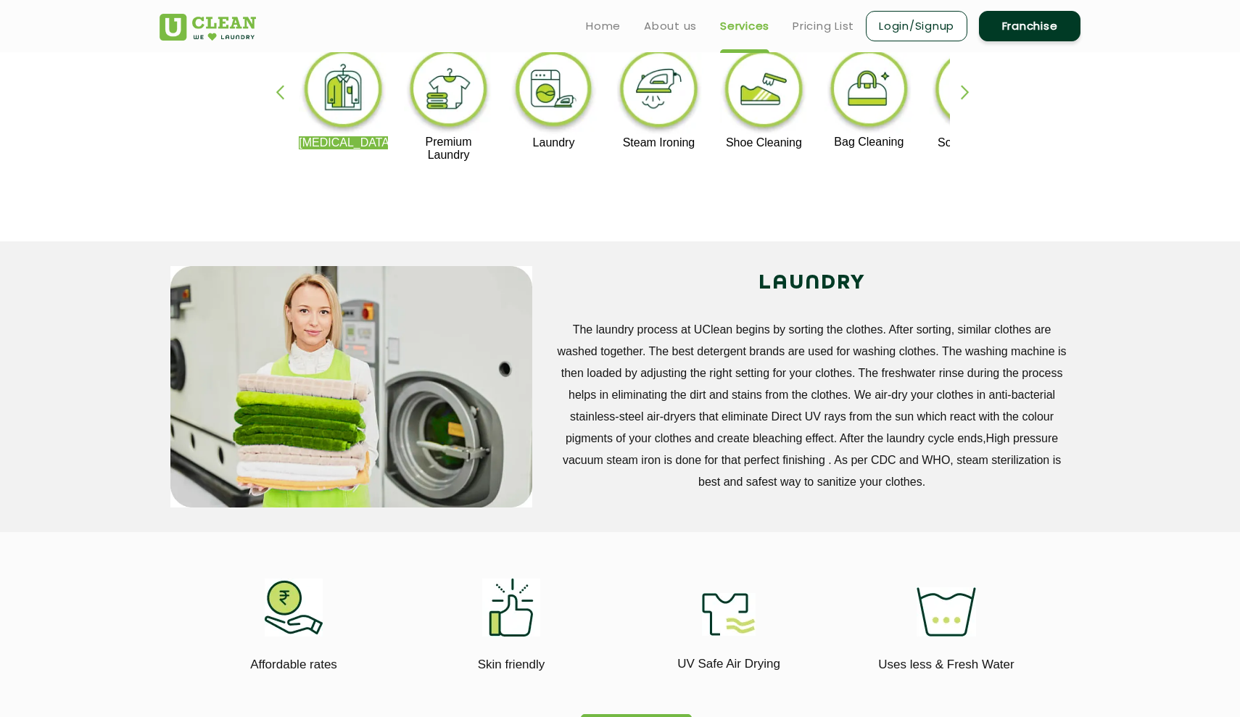
click at [563, 99] on img at bounding box center [553, 91] width 89 height 90
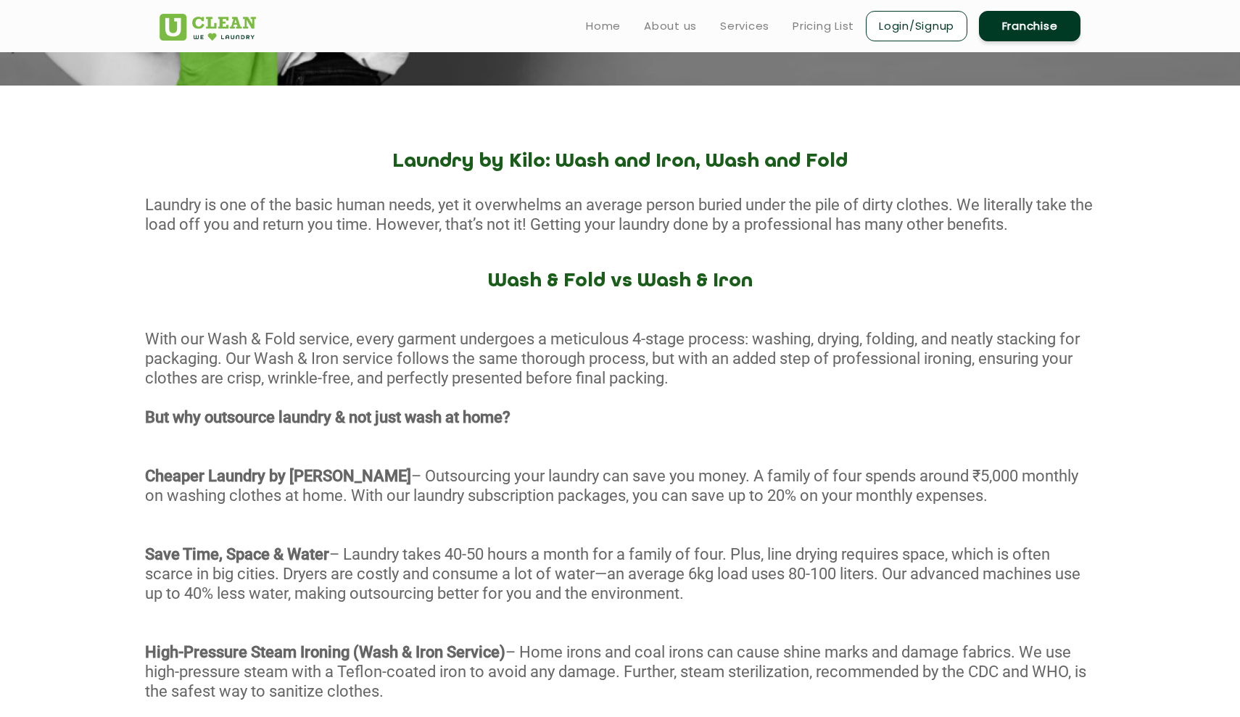
scroll to position [459, 0]
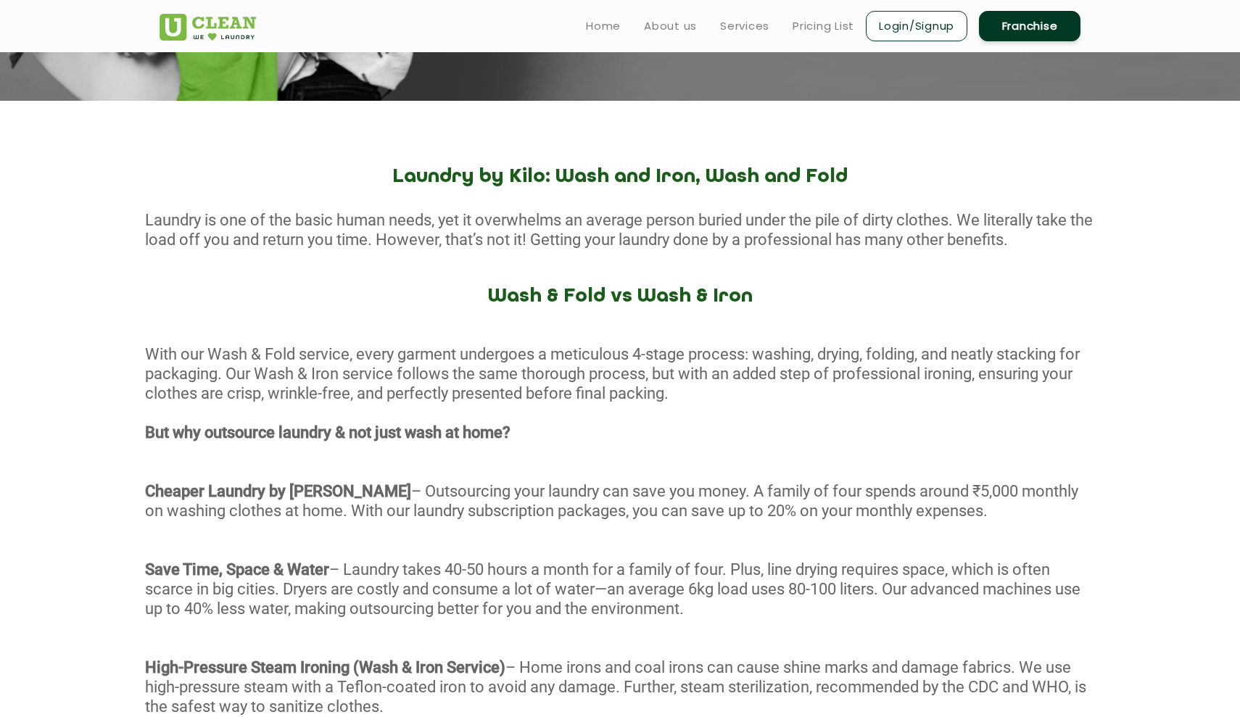
scroll to position [369, 0]
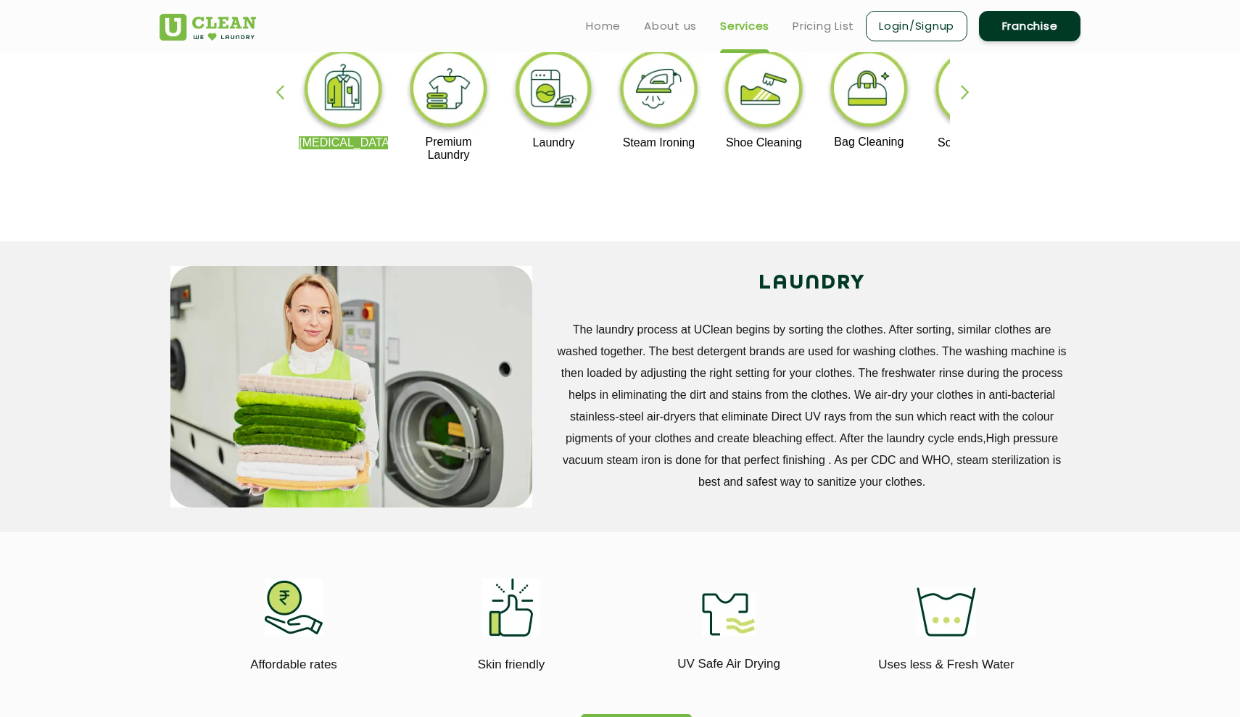
click at [668, 112] on img at bounding box center [658, 91] width 89 height 90
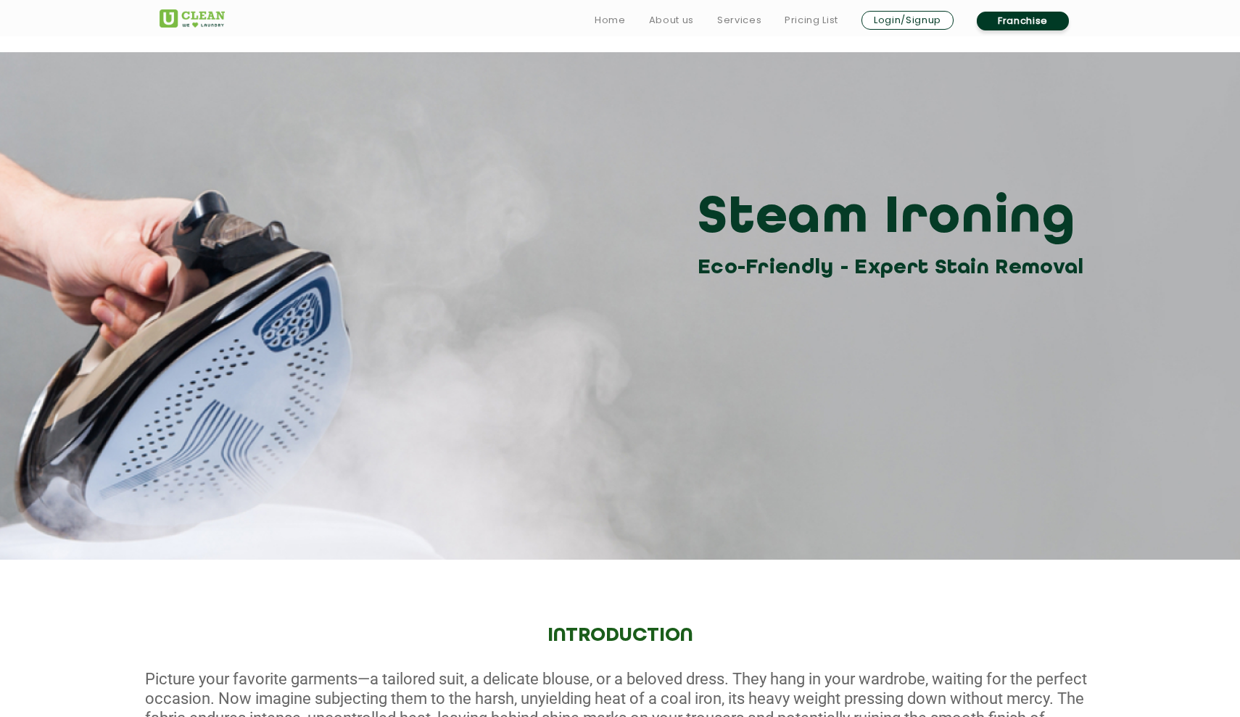
scroll to position [369, 0]
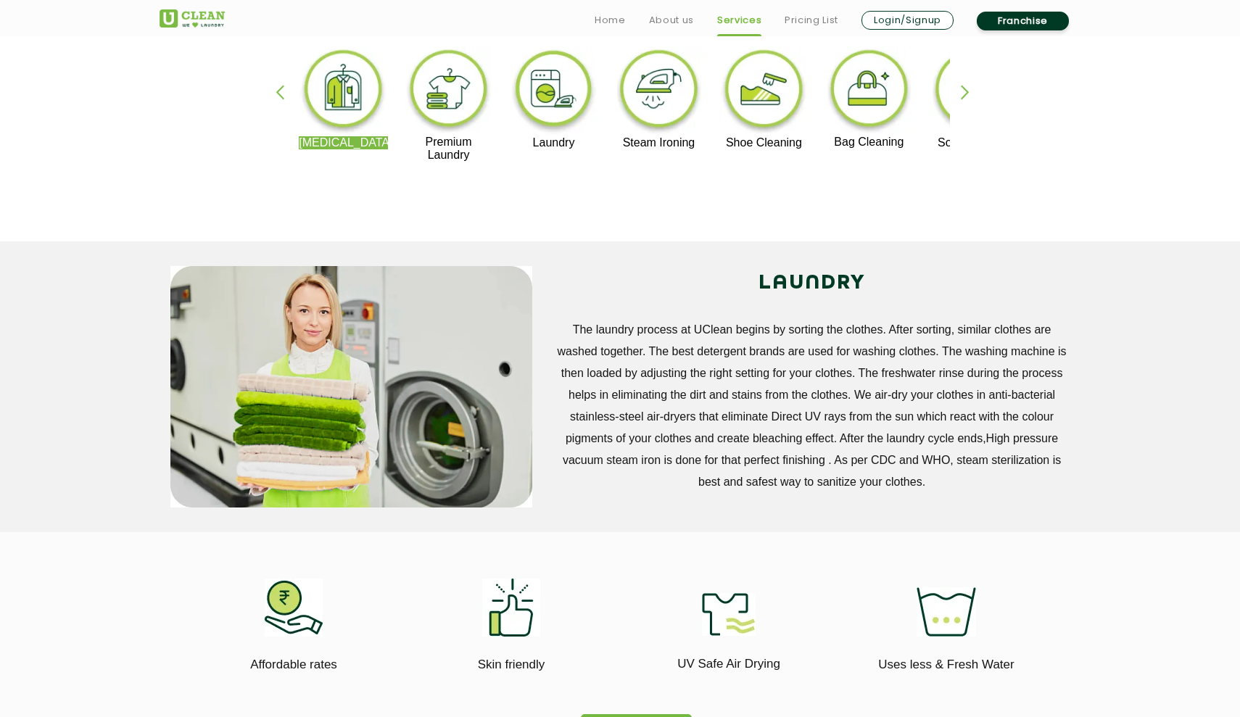
click at [746, 112] on img at bounding box center [763, 91] width 89 height 90
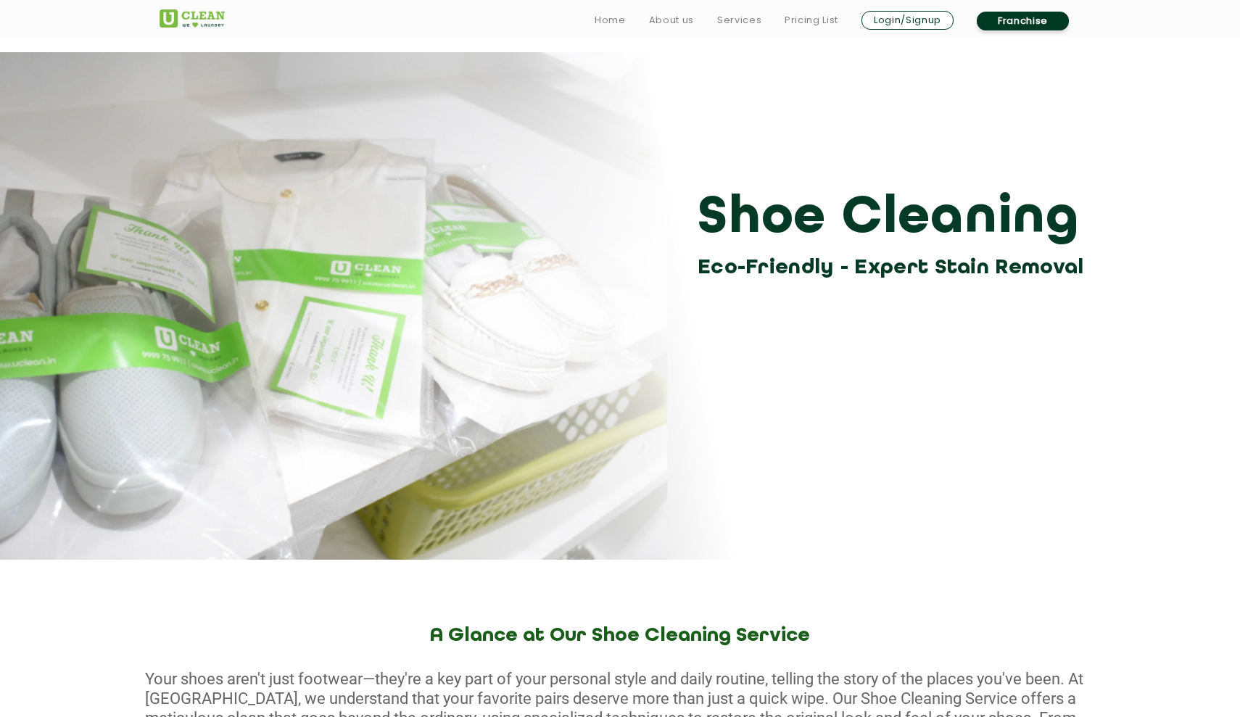
scroll to position [369, 0]
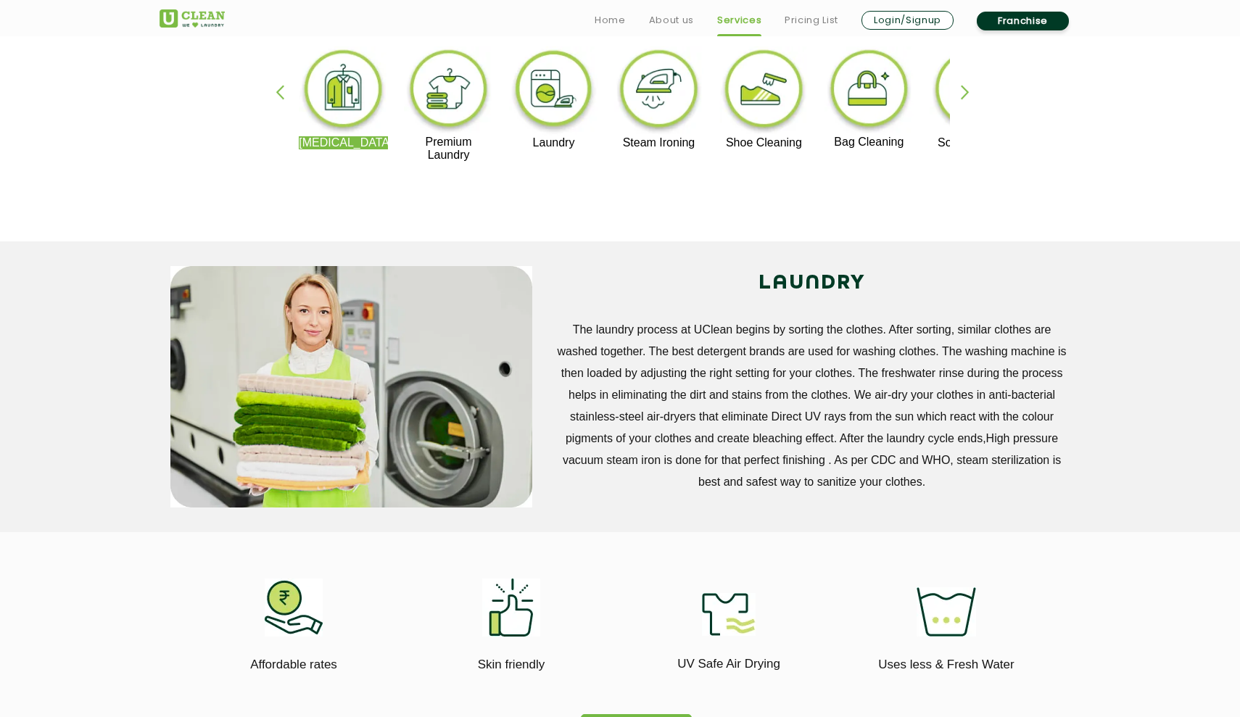
click at [968, 94] on div "button" at bounding box center [972, 105] width 22 height 40
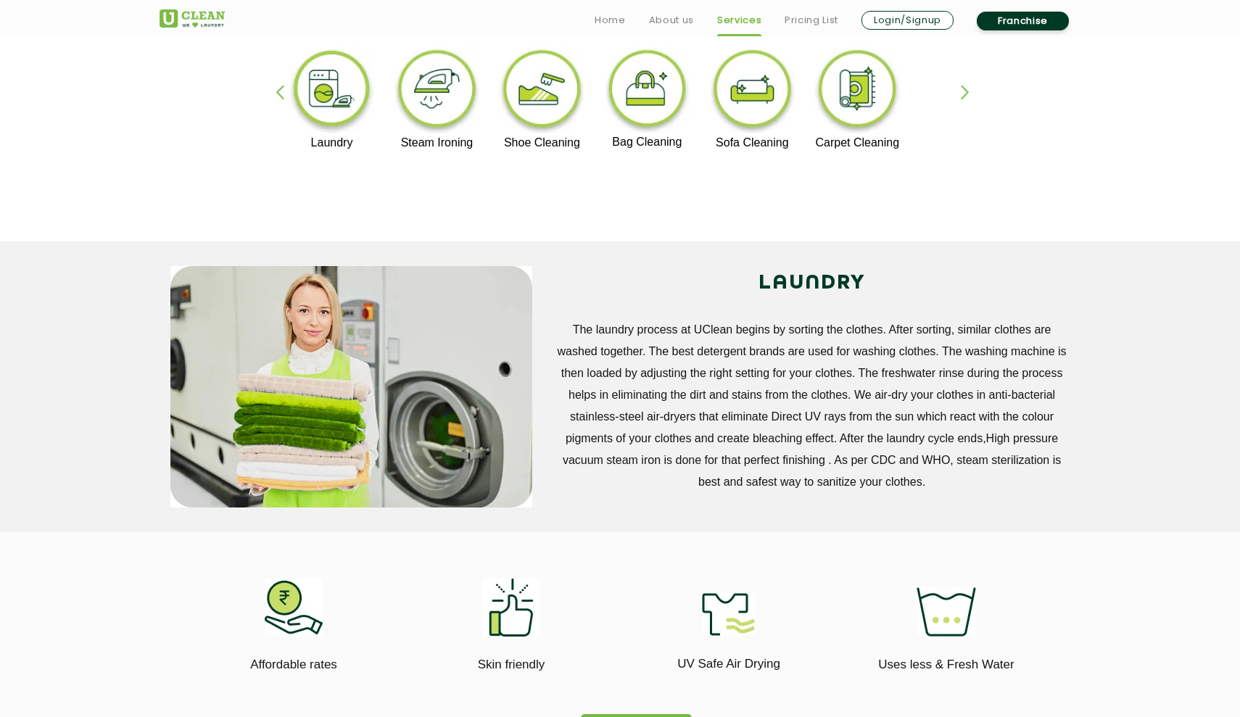
click at [968, 94] on div "button" at bounding box center [972, 105] width 22 height 40
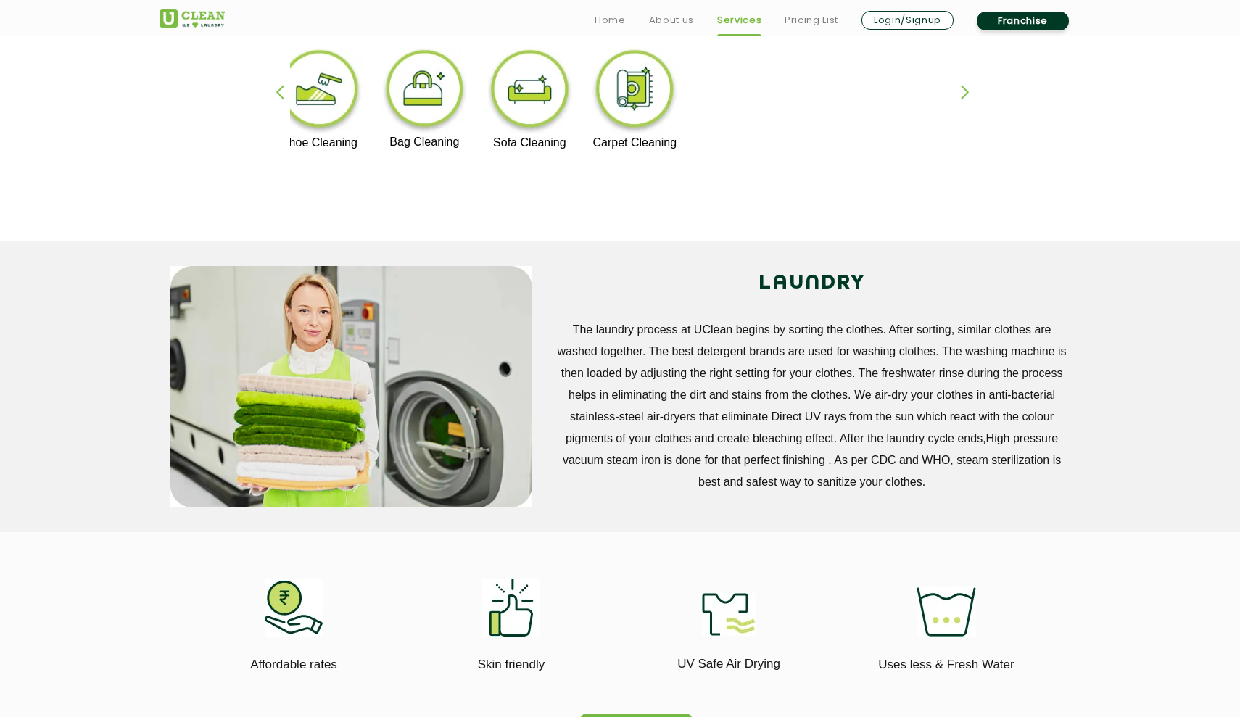
click at [281, 93] on div "button" at bounding box center [287, 105] width 22 height 40
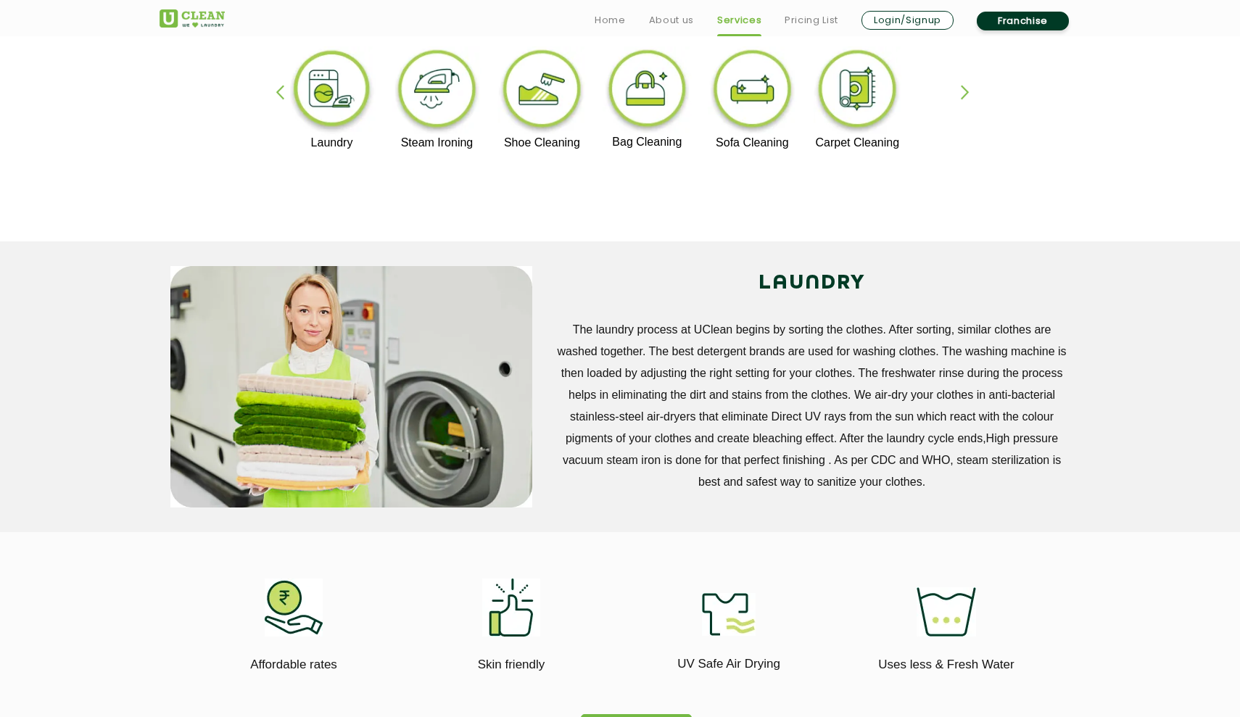
click at [281, 93] on div "button" at bounding box center [287, 105] width 22 height 40
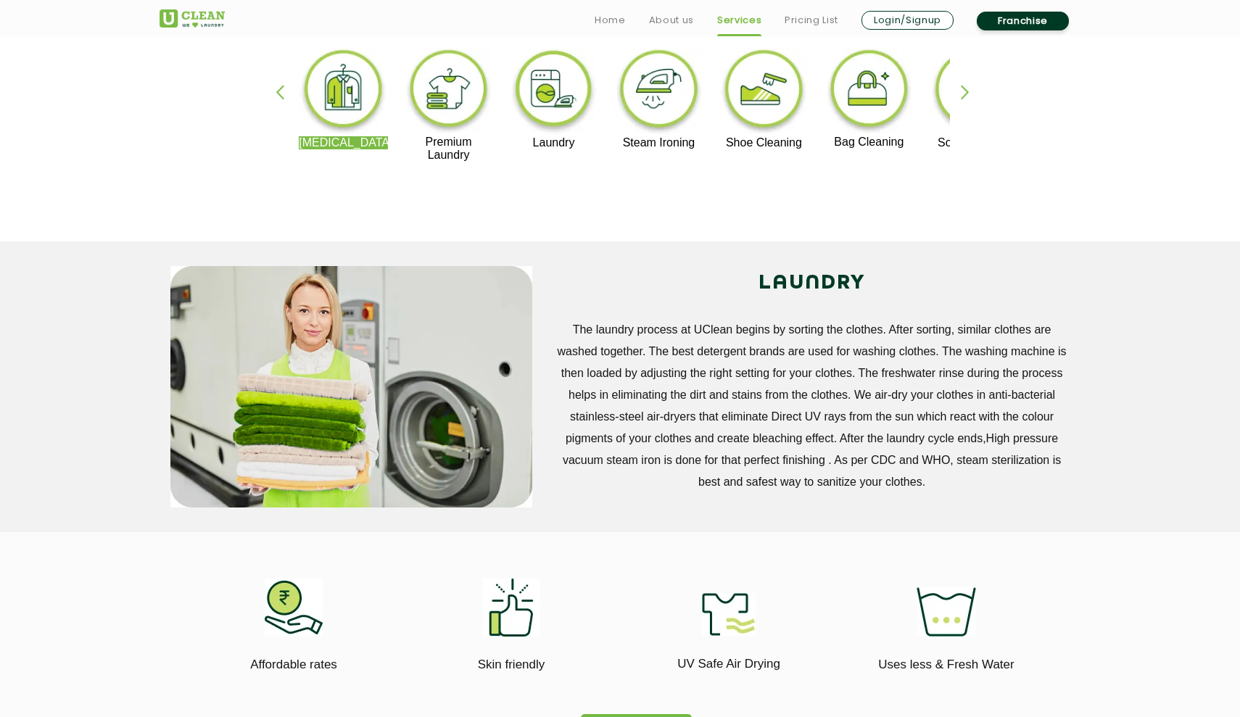
click at [281, 93] on div "button" at bounding box center [287, 105] width 22 height 40
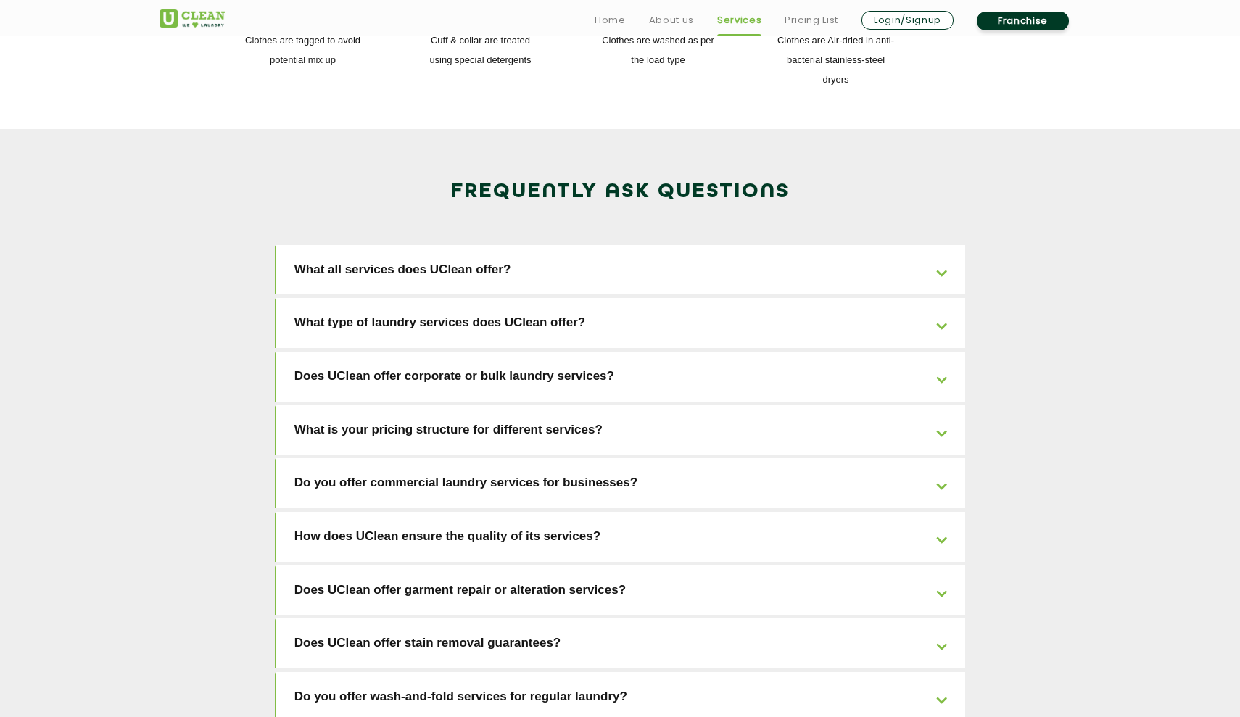
scroll to position [2194, 0]
click at [828, 244] on link "What all services does UClean offer?" at bounding box center [621, 269] width 690 height 50
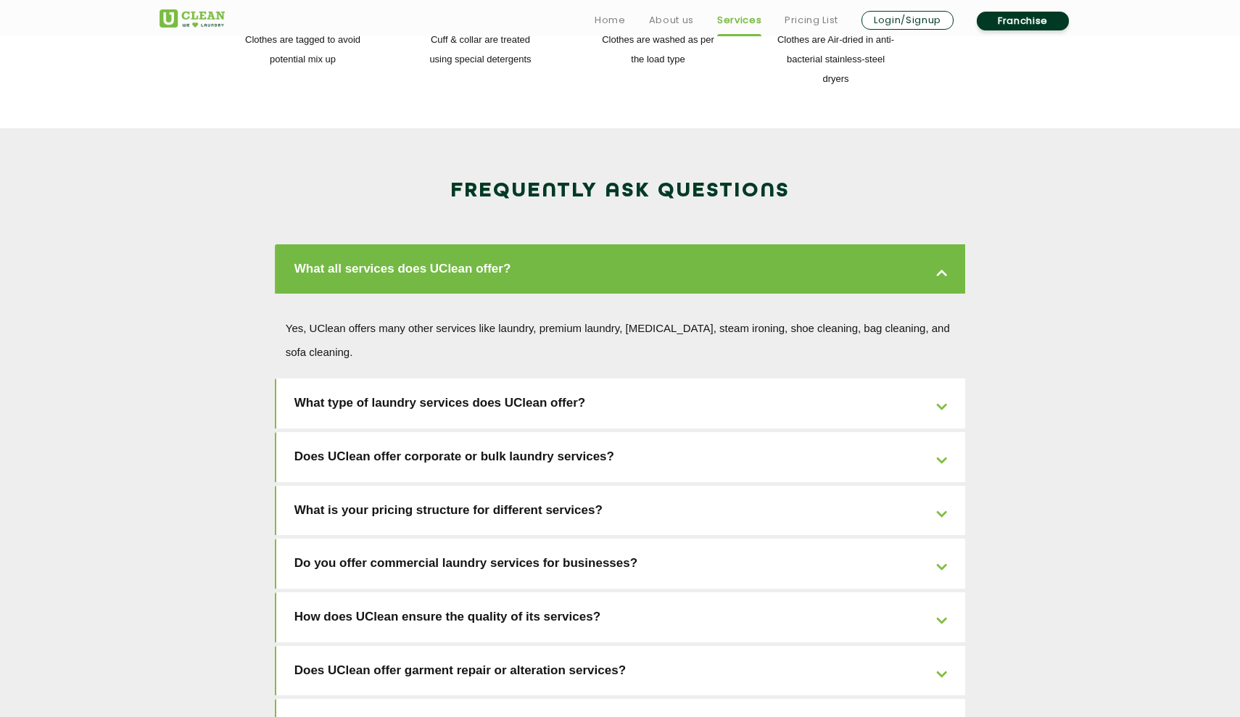
click at [709, 379] on link "What type of laundry services does UClean offer?" at bounding box center [621, 404] width 690 height 50
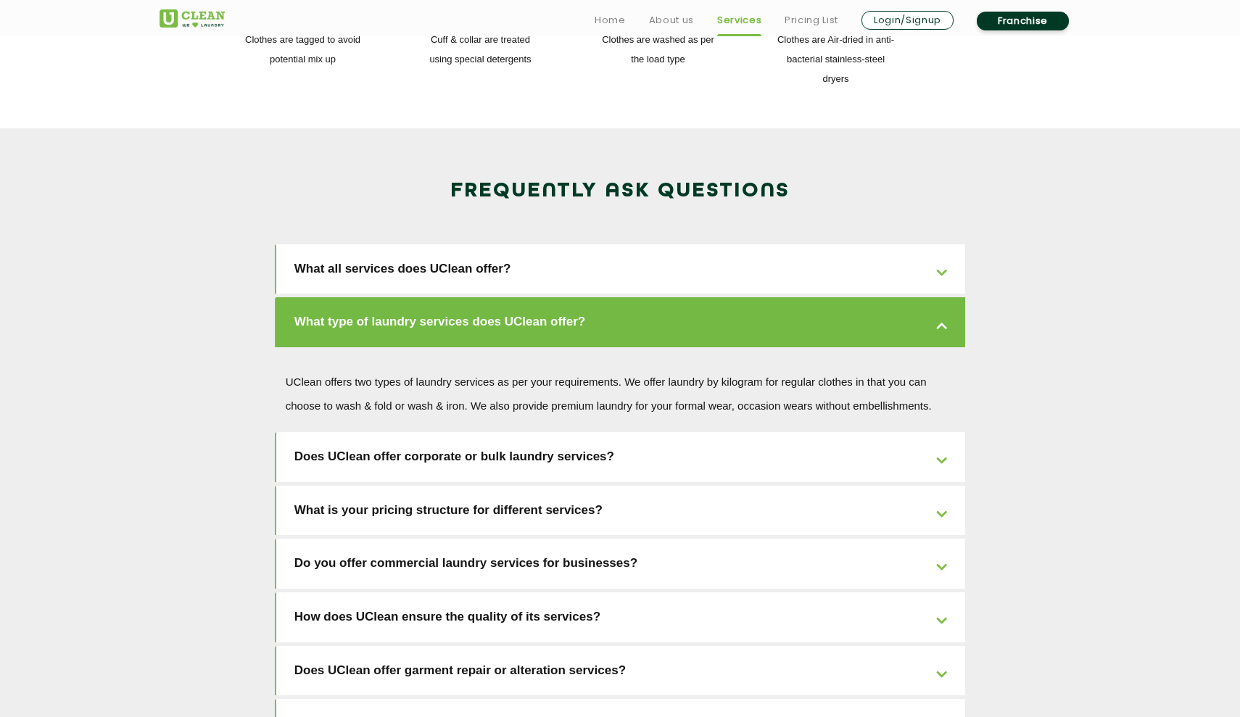
click at [688, 432] on link "Does UClean offer corporate or bulk laundry services?" at bounding box center [621, 457] width 690 height 50
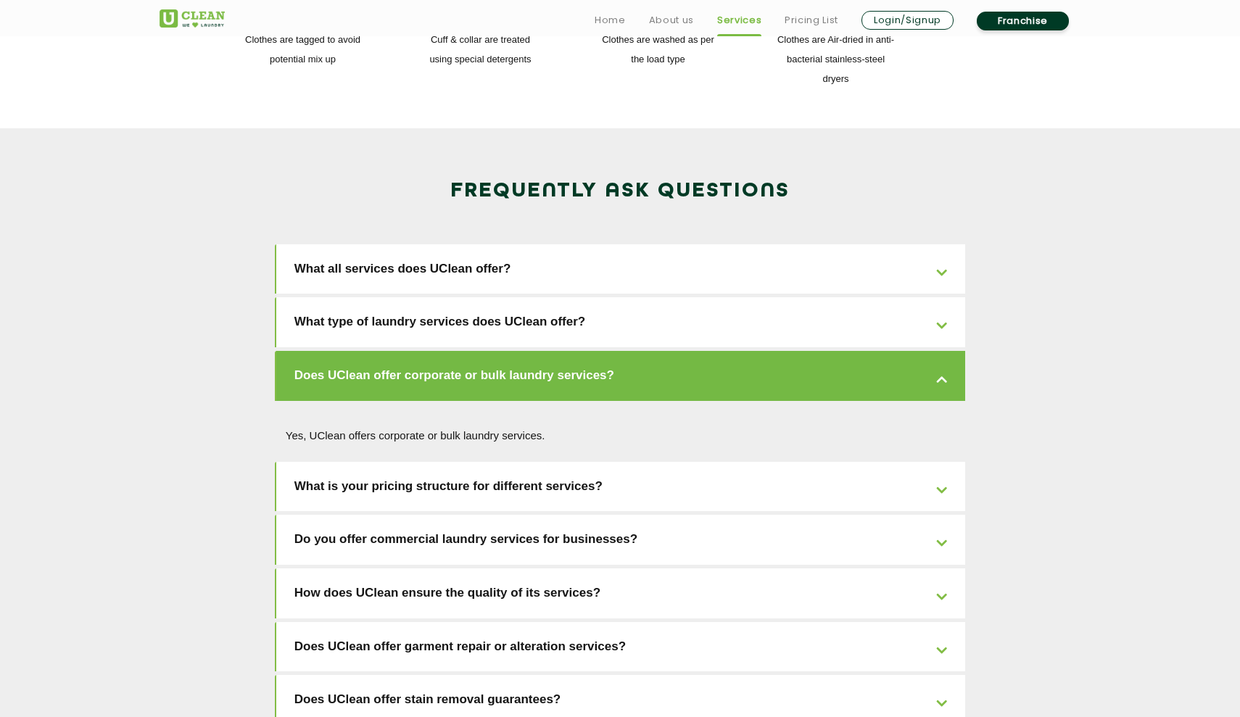
click at [672, 462] on link "What is your pricing structure for different services?" at bounding box center [621, 487] width 690 height 50
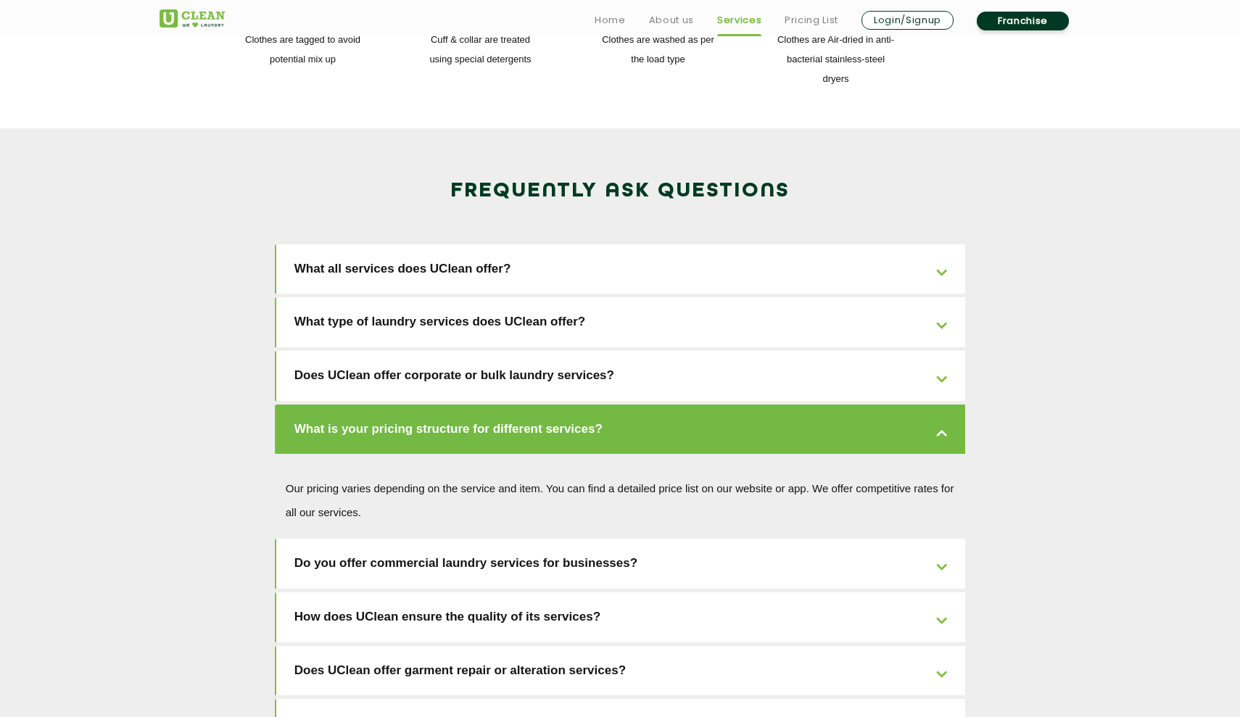
click at [653, 539] on link "Do you offer commercial laundry services for businesses?" at bounding box center [621, 564] width 690 height 50
